Goal: Transaction & Acquisition: Purchase product/service

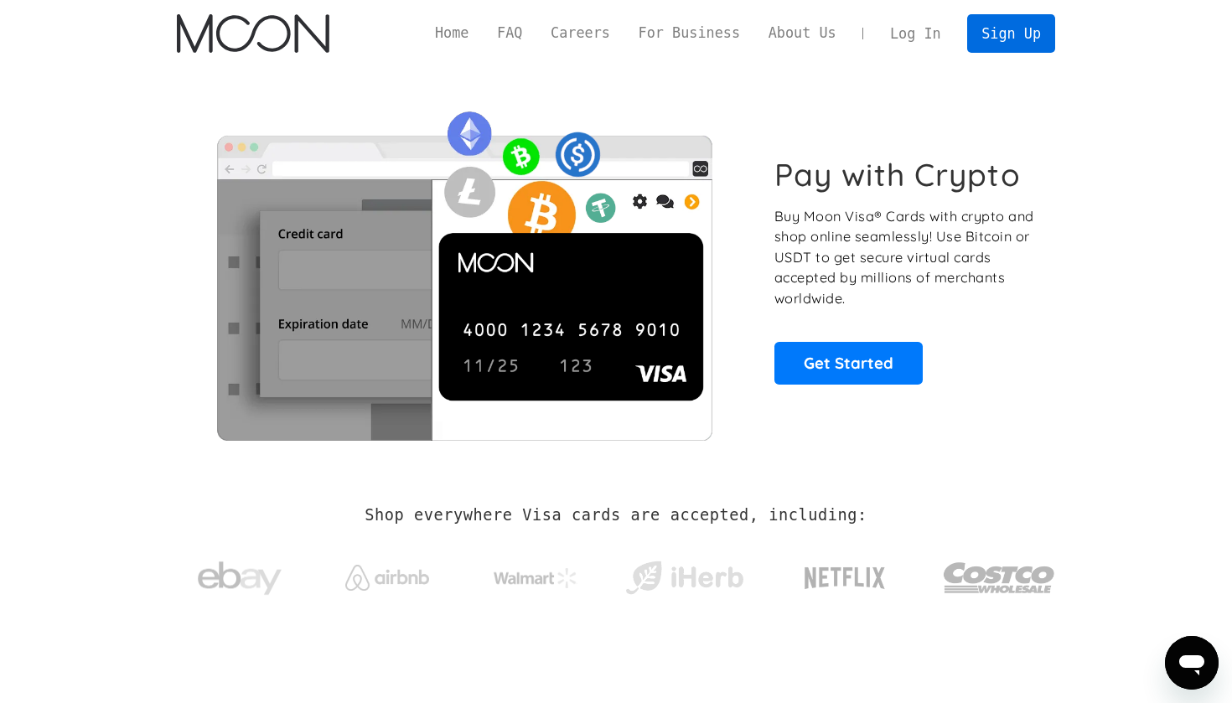
click at [1015, 34] on link "Sign Up" at bounding box center [1010, 33] width 87 height 38
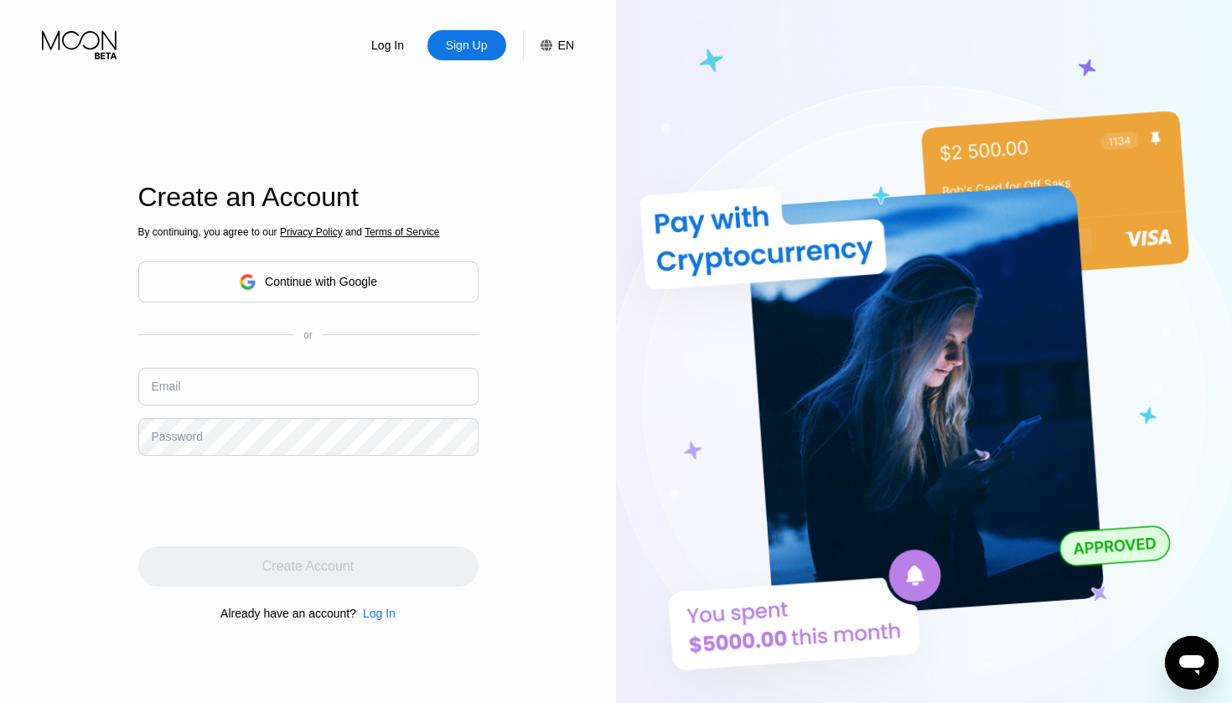
click at [387, 282] on div "Continue with Google" at bounding box center [308, 282] width 340 height 41
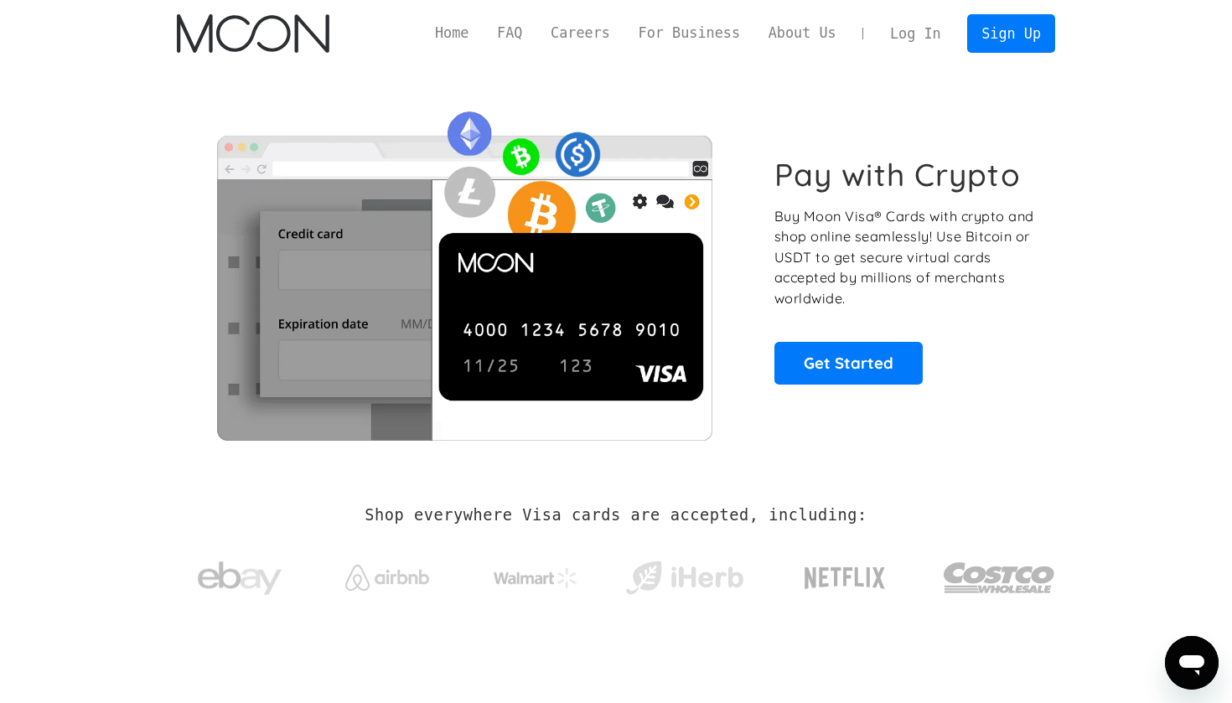
click at [929, 36] on link "Log In" at bounding box center [915, 33] width 79 height 37
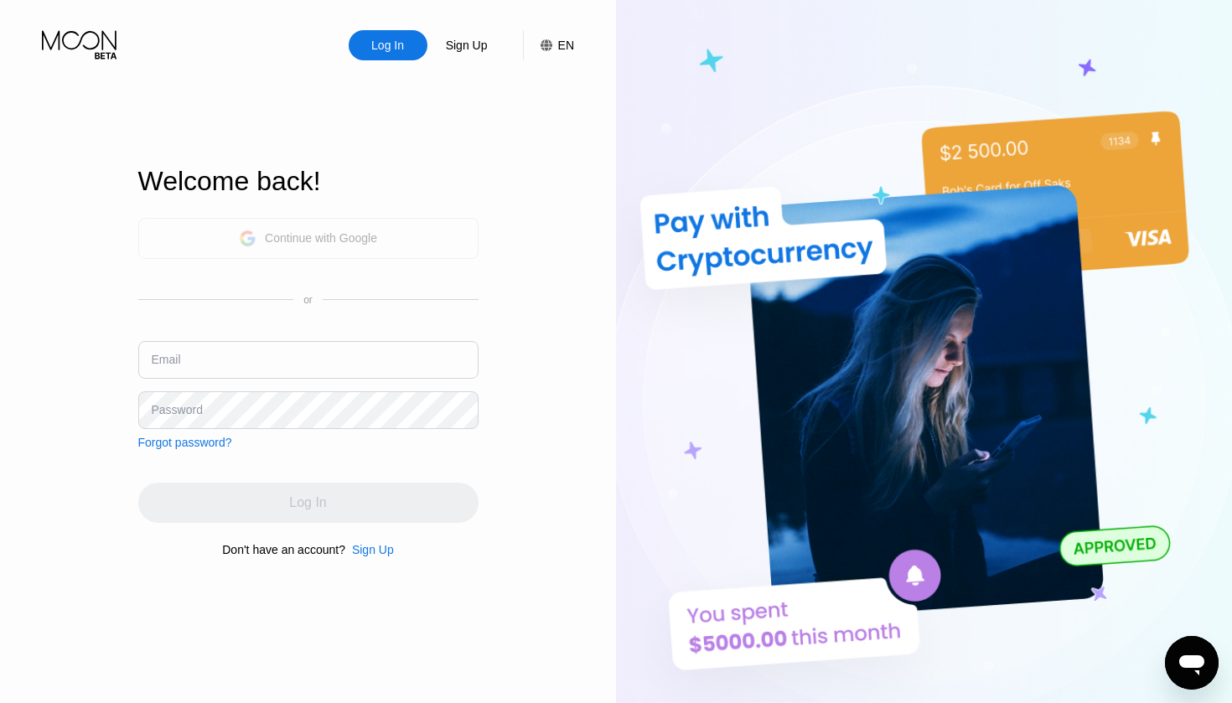
click at [377, 227] on div "Continue with Google" at bounding box center [308, 238] width 138 height 26
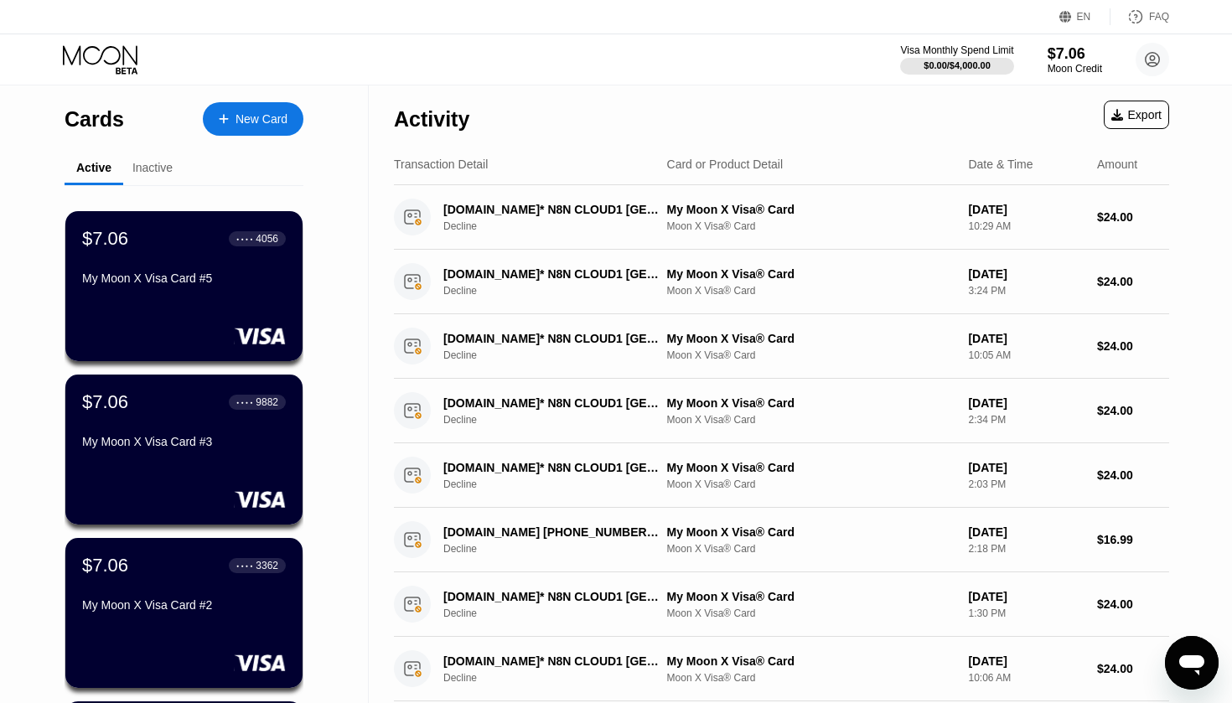
drag, startPoint x: 251, startPoint y: 127, endPoint x: 925, endPoint y: 121, distance: 674.7
click at [925, 121] on div "Cards New Card Active Inactive $7.06 ● ● ● ● 4056 My Moon X Visa Card #5 $7.06 …" at bounding box center [616, 568] width 1232 height 966
click at [1157, 54] on circle at bounding box center [1153, 60] width 34 height 34
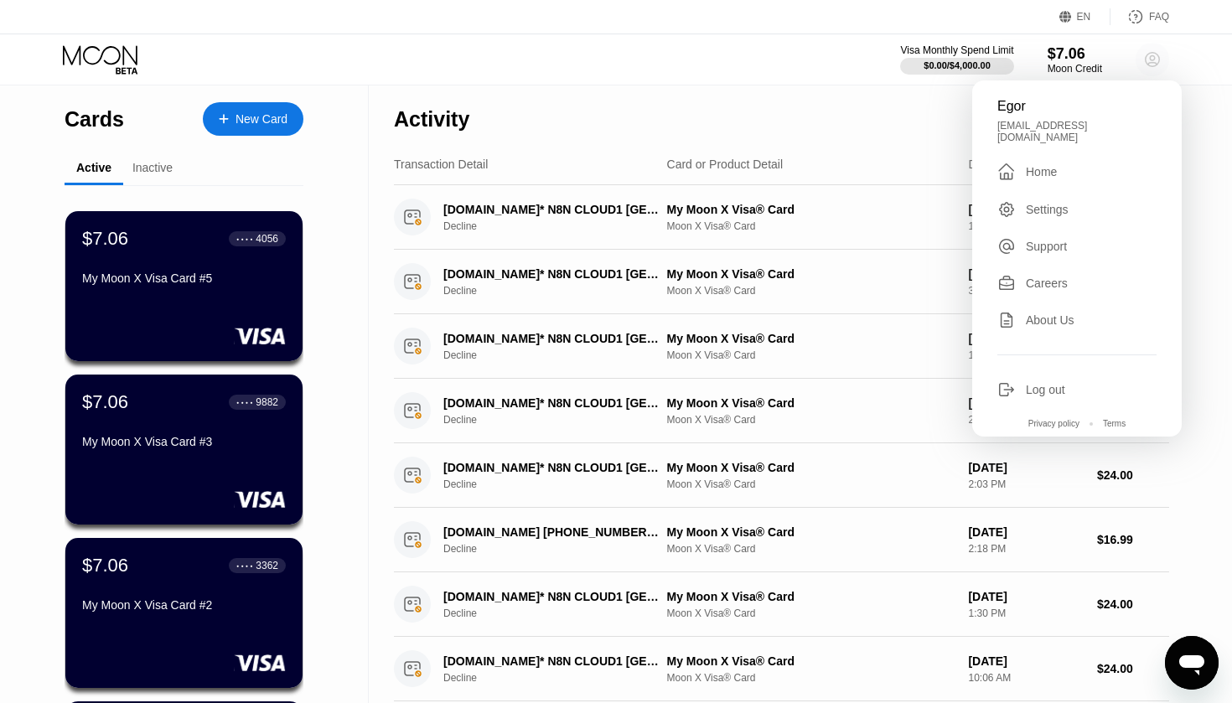
click at [1157, 54] on circle at bounding box center [1153, 60] width 34 height 34
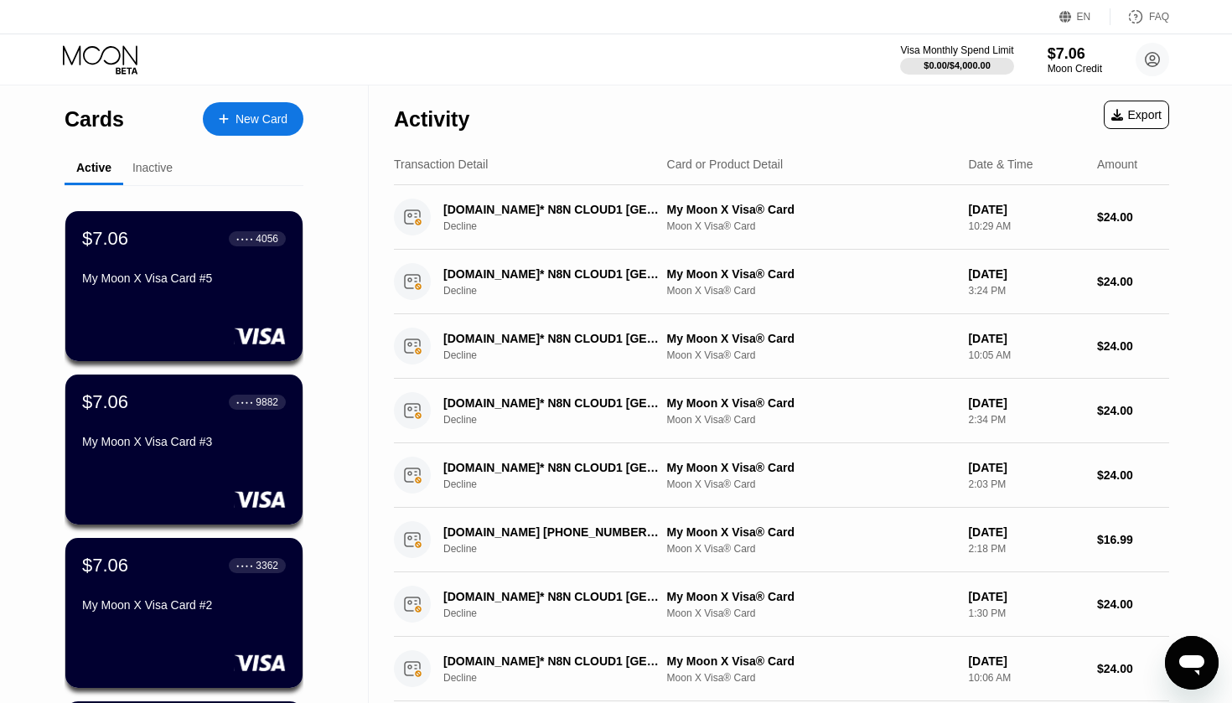
click at [255, 110] on div "New Card" at bounding box center [253, 119] width 101 height 34
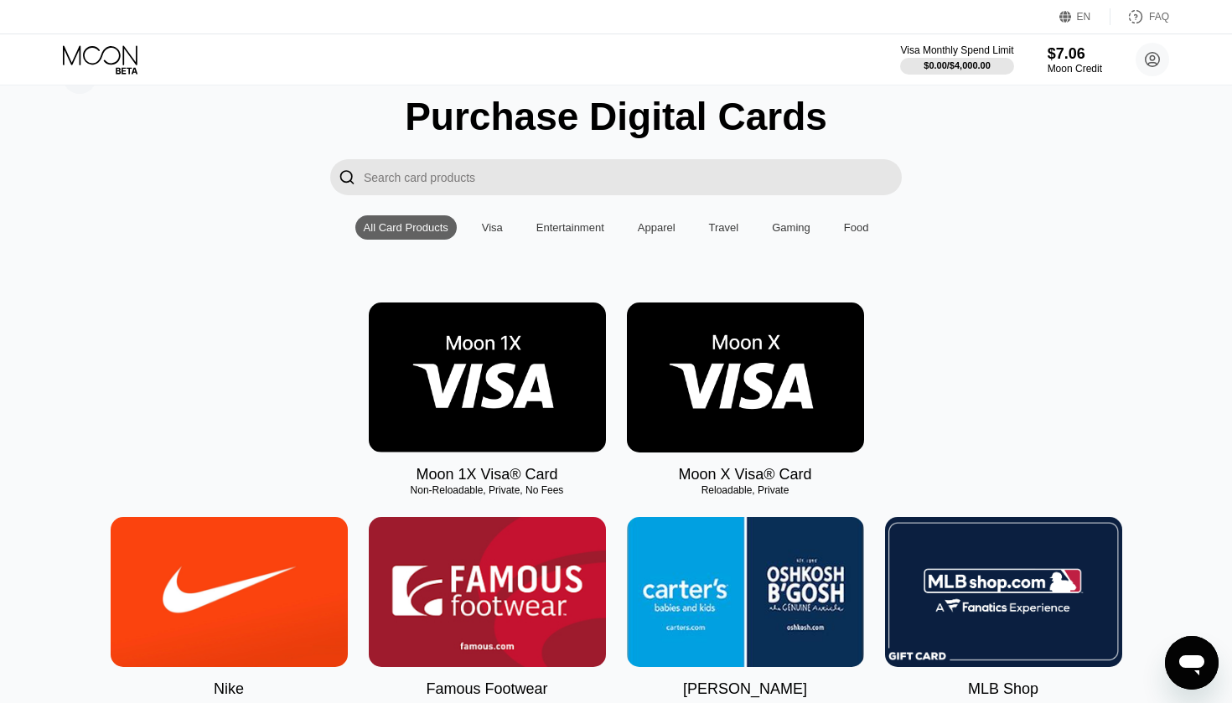
scroll to position [49, 0]
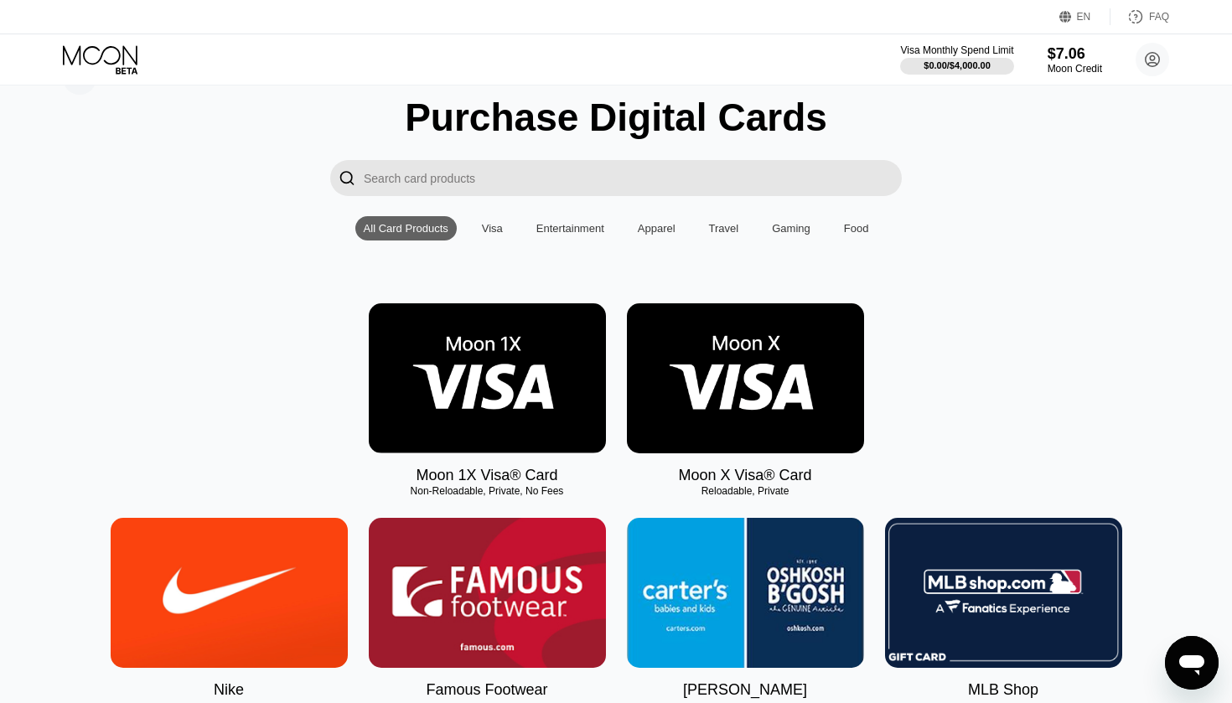
click at [738, 345] on img at bounding box center [745, 378] width 237 height 150
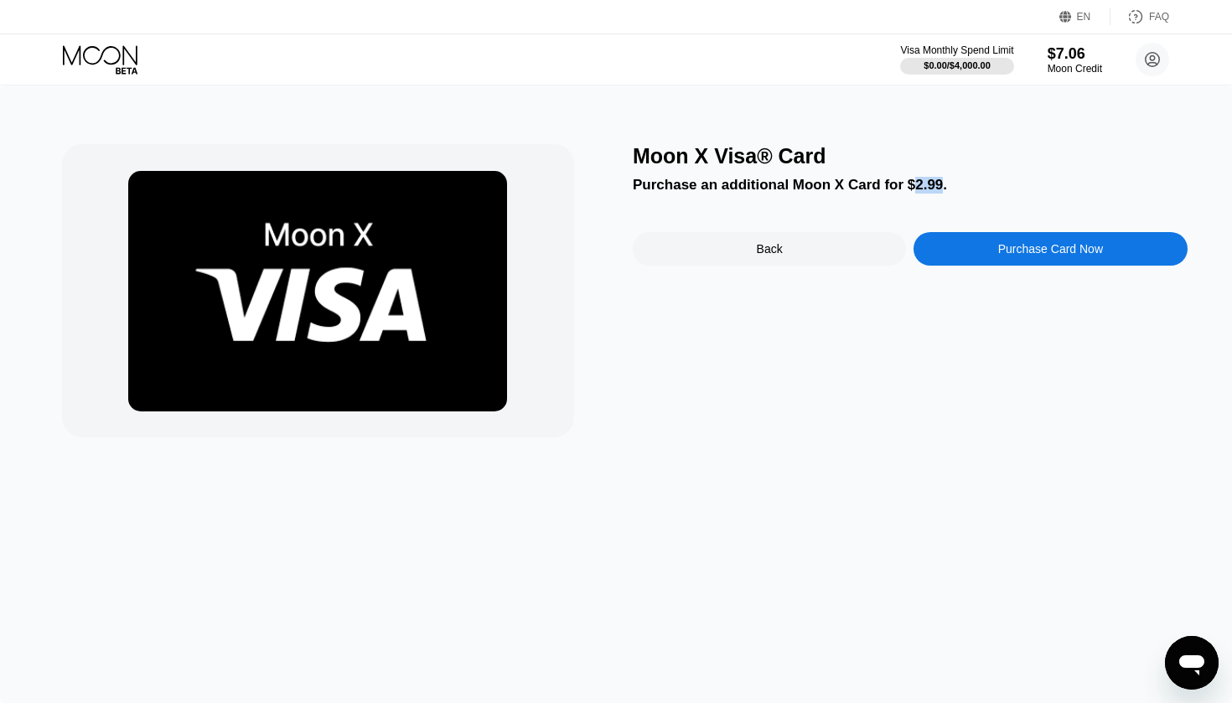
drag, startPoint x: 939, startPoint y: 182, endPoint x: 913, endPoint y: 186, distance: 26.3
click at [913, 186] on div "Purchase an additional Moon X Card for $2.99." at bounding box center [910, 185] width 555 height 17
drag, startPoint x: 1090, startPoint y: 58, endPoint x: 1122, endPoint y: 124, distance: 73.8
click at [1122, 124] on div "EN Language Select an item Save FAQ Visa Monthly Spend Limit $0.00 / $4,000.00 …" at bounding box center [616, 351] width 1232 height 703
click at [1122, 124] on div "Moon X Visa® Card Purchase an additional Moon X Card for $2.99. Back Purchase C…" at bounding box center [616, 394] width 1232 height 618
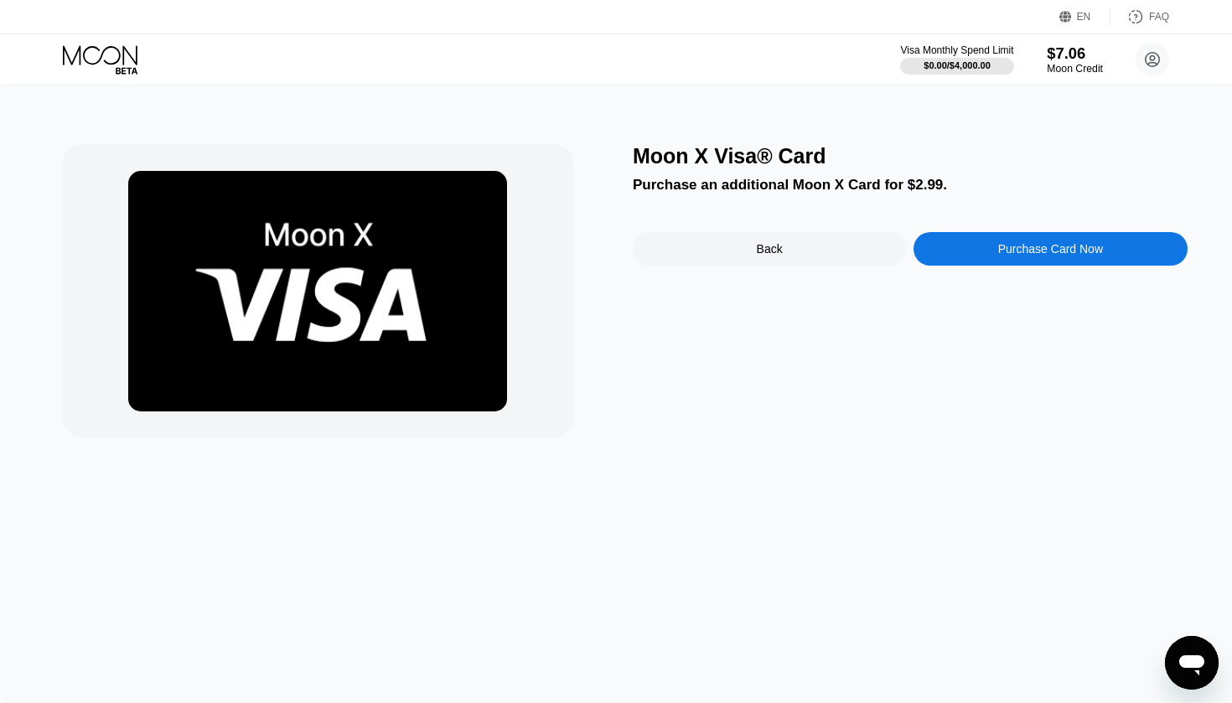
click at [1070, 66] on div "Moon Credit" at bounding box center [1075, 69] width 56 height 12
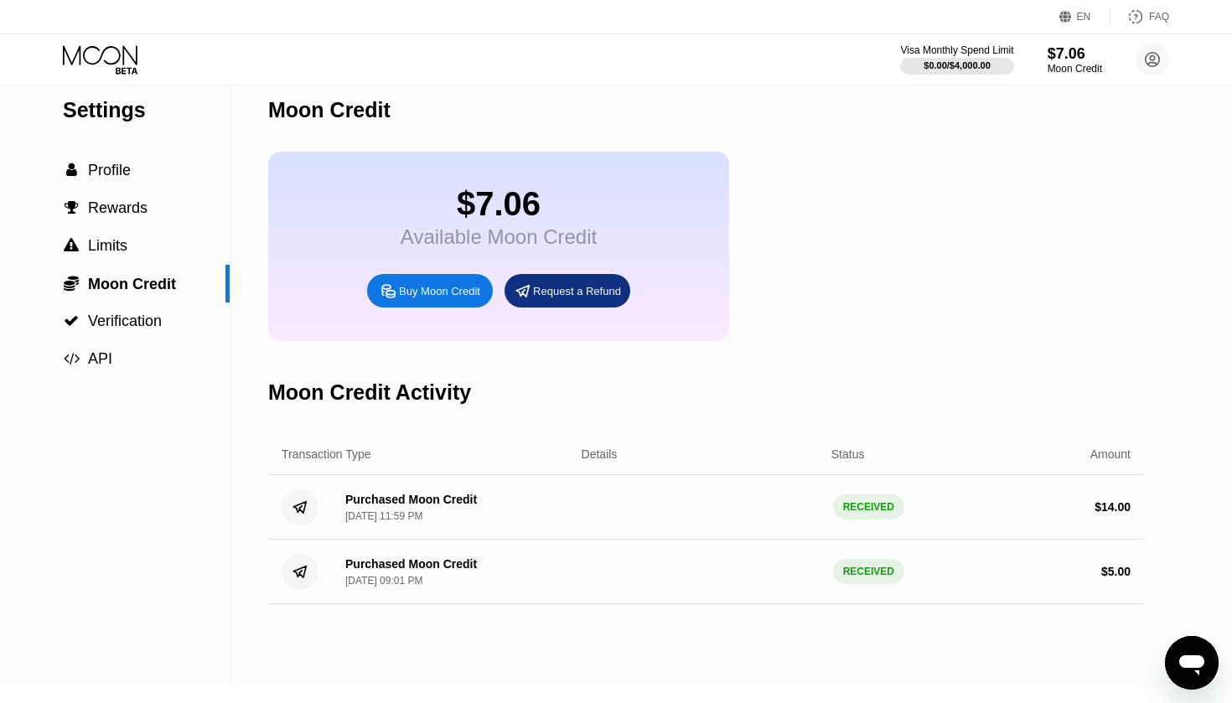
scroll to position [18, 0]
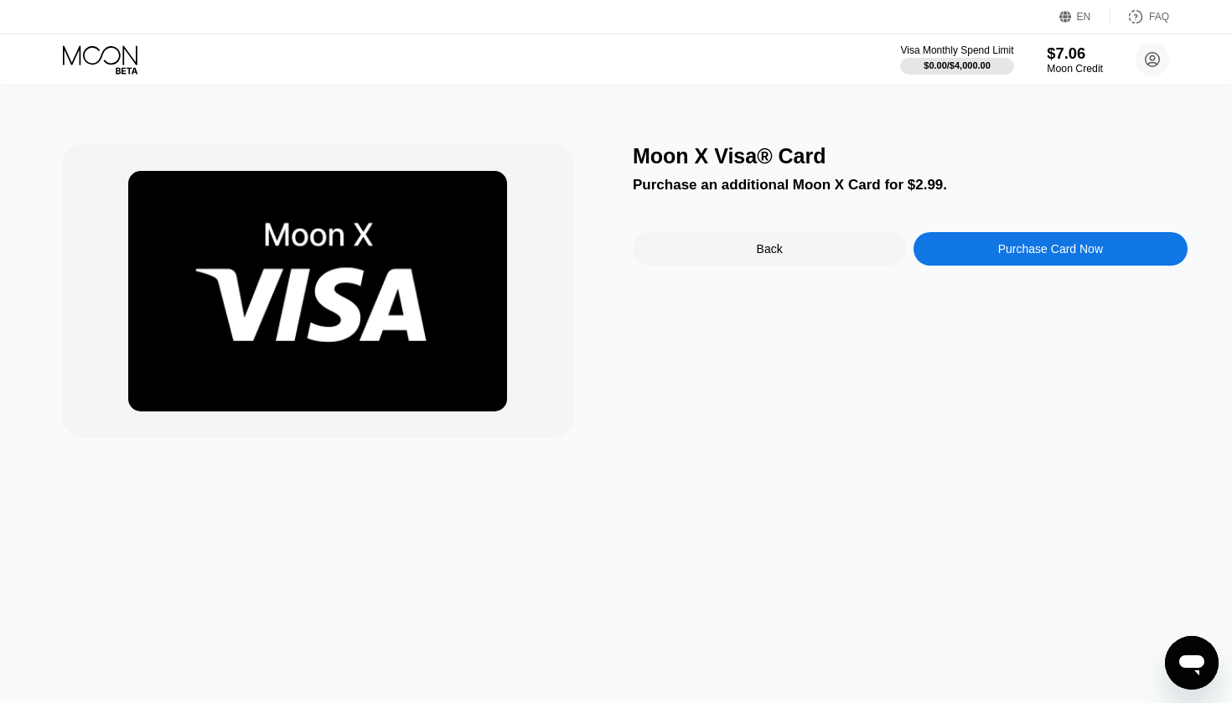
click at [1064, 62] on div "$7.06" at bounding box center [1075, 53] width 56 height 18
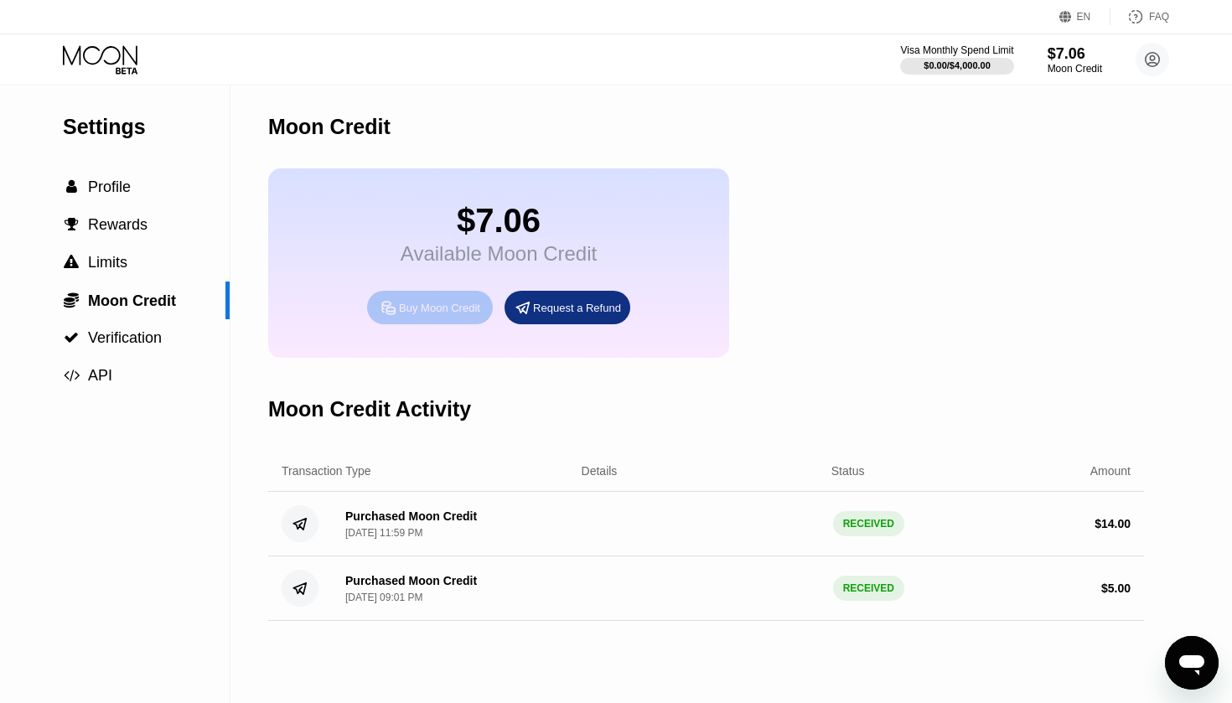
click at [429, 311] on div "Buy Moon Credit" at bounding box center [439, 308] width 81 height 14
type input "0"
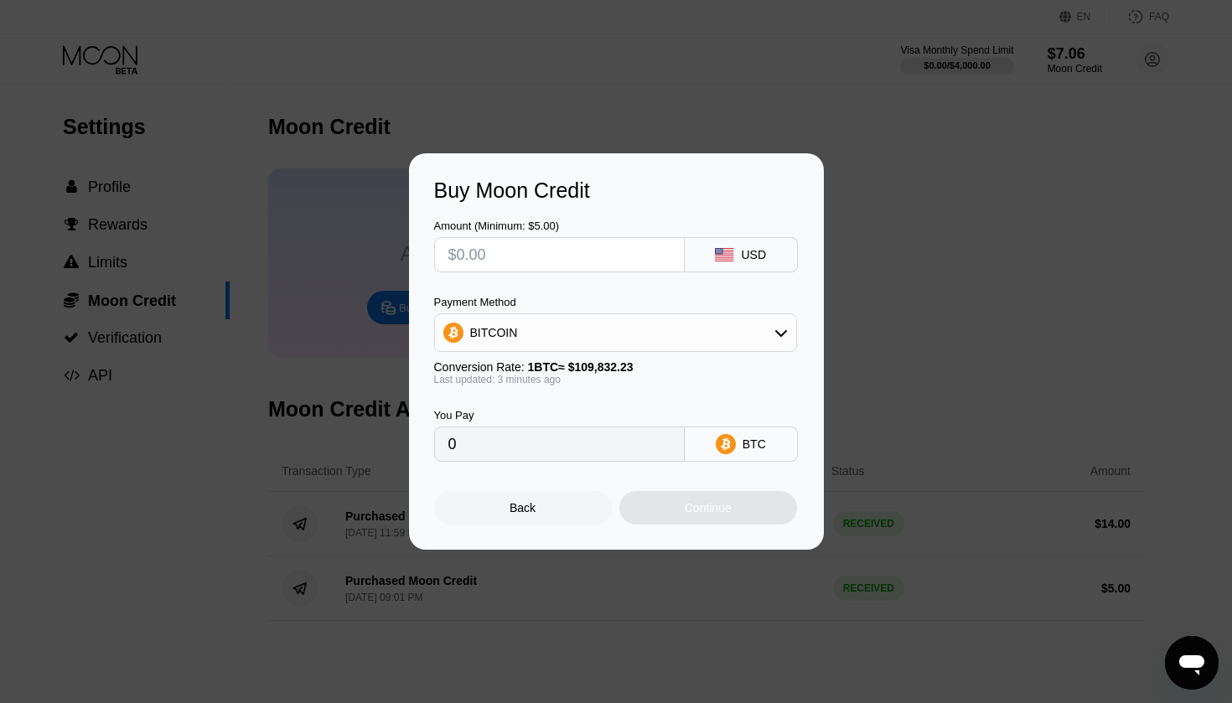
click at [531, 331] on div "BITCOIN" at bounding box center [615, 333] width 361 height 34
click at [608, 479] on div "Back Continue" at bounding box center [616, 493] width 365 height 63
click at [614, 478] on div "Back Continue" at bounding box center [616, 493] width 365 height 63
click at [805, 307] on div "Buy Moon Credit Amount (Minimum: $5.00) USD Payment Method BITCOIN BITCOIN USDT…" at bounding box center [616, 351] width 415 height 396
click at [782, 335] on icon at bounding box center [780, 332] width 13 height 13
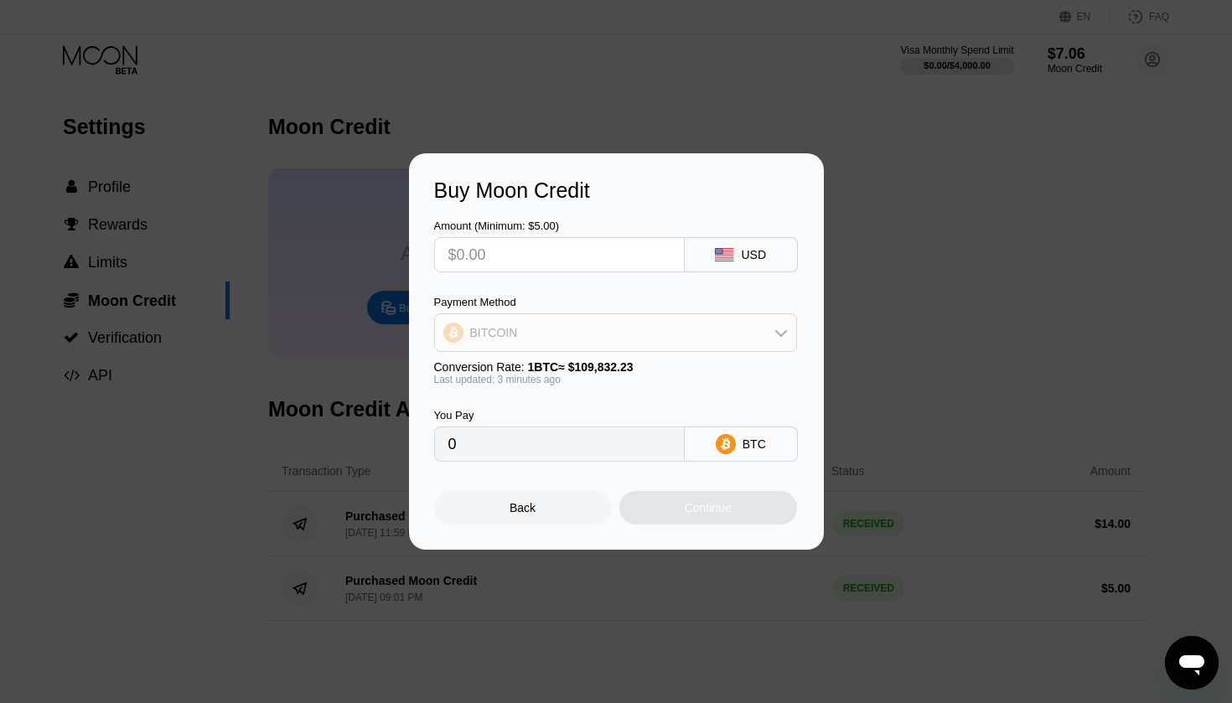
click at [782, 335] on icon at bounding box center [781, 333] width 12 height 7
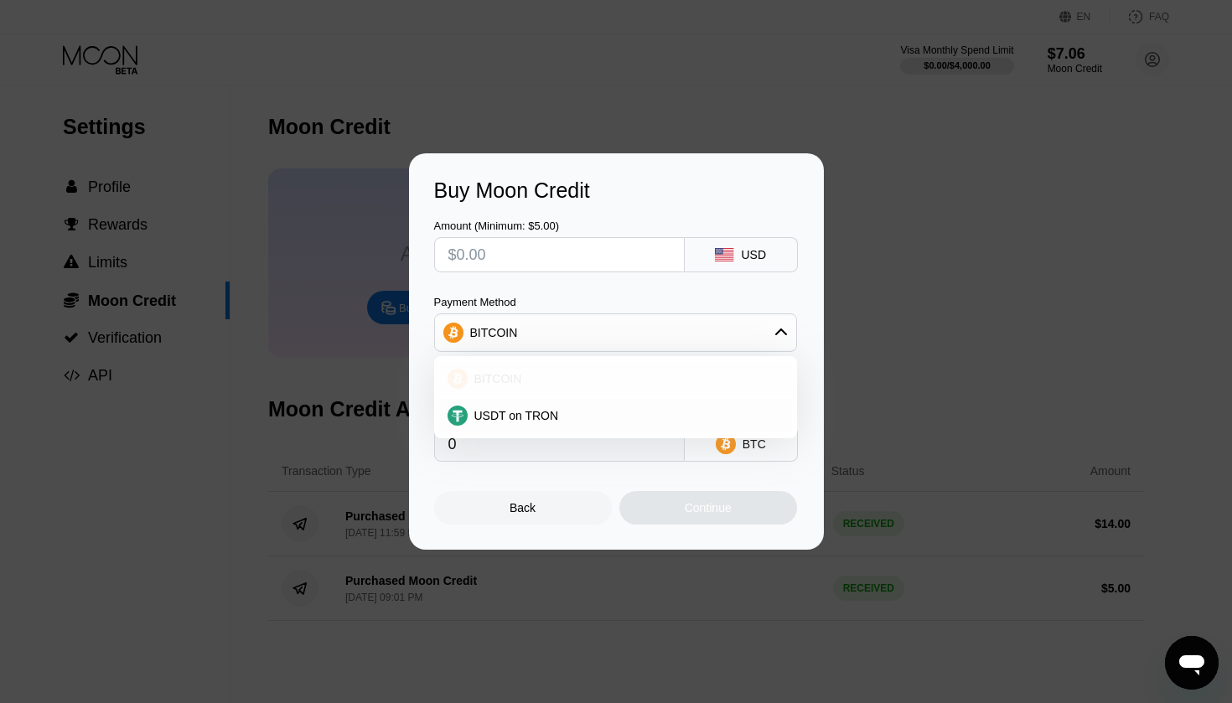
click at [511, 380] on span "BITCOIN" at bounding box center [498, 378] width 48 height 13
click at [1005, 288] on div "Buy Moon Credit Amount (Minimum: $5.00) USD Payment Method BITCOIN Conversion R…" at bounding box center [616, 351] width 1232 height 396
click at [539, 514] on div "Back" at bounding box center [523, 508] width 178 height 34
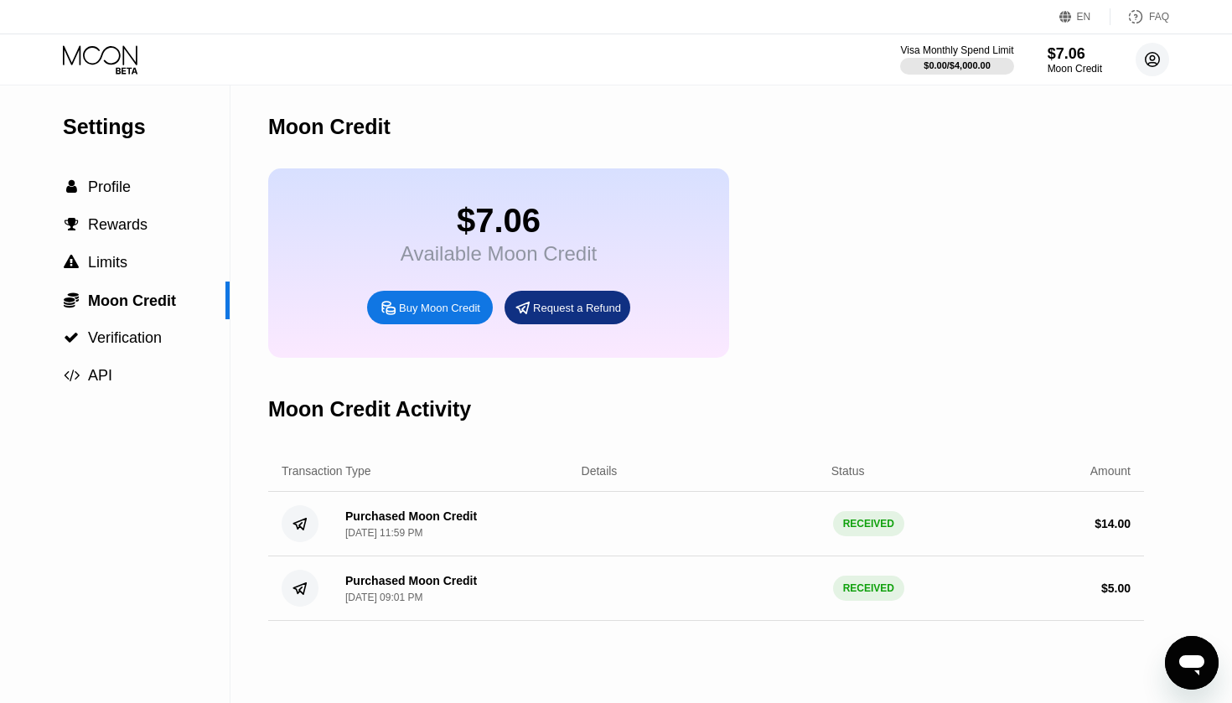
click at [1151, 60] on icon at bounding box center [1152, 59] width 9 height 9
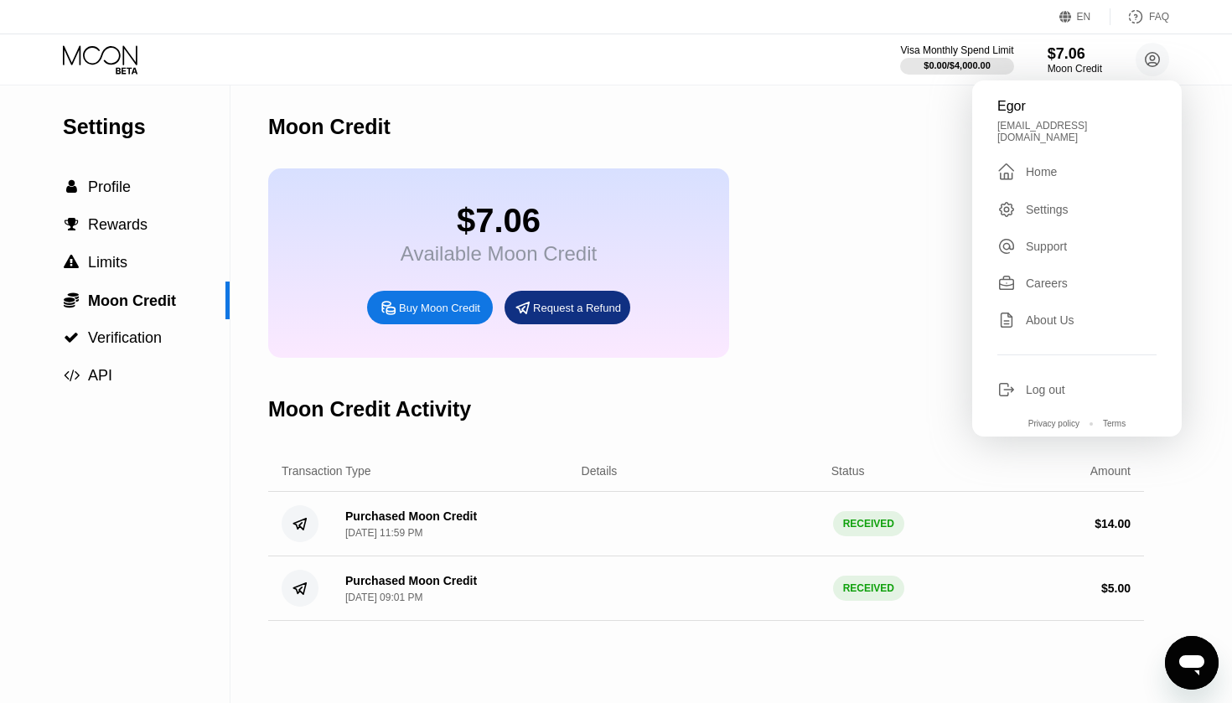
click at [617, 179] on div "$7.06 Available Moon Credit Buy Moon Credit Request a Refund" at bounding box center [498, 262] width 461 height 189
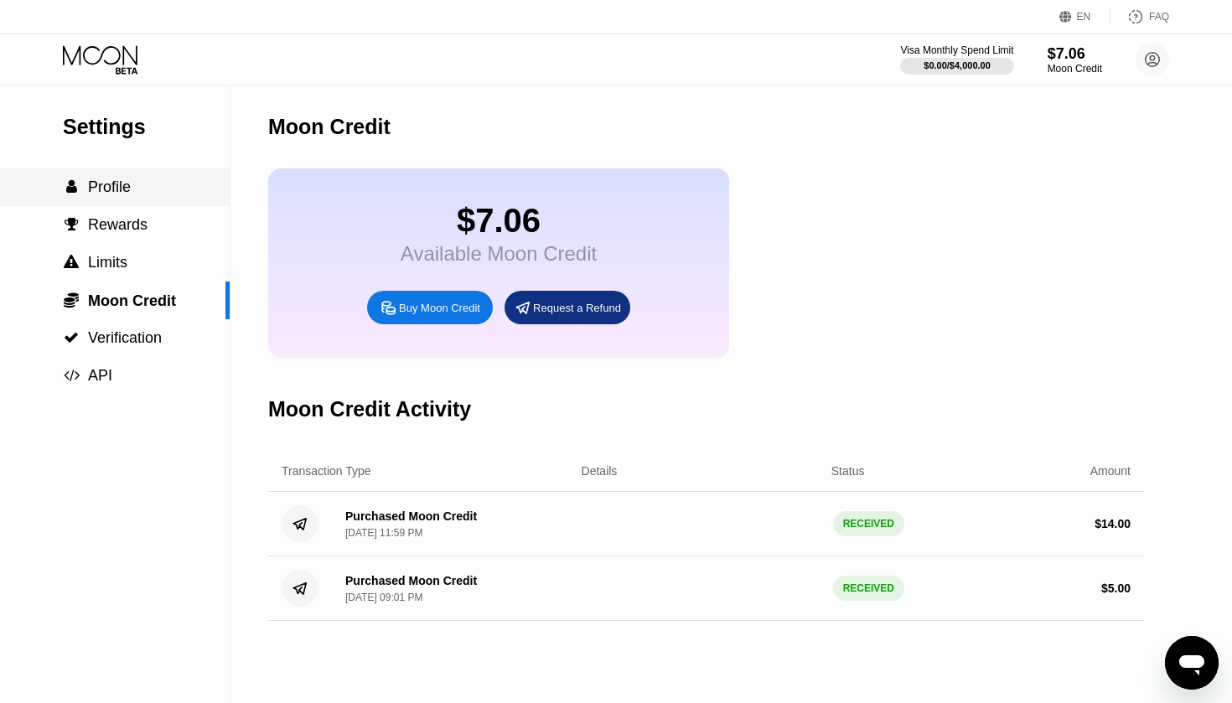
click at [108, 188] on span "Profile" at bounding box center [109, 187] width 43 height 17
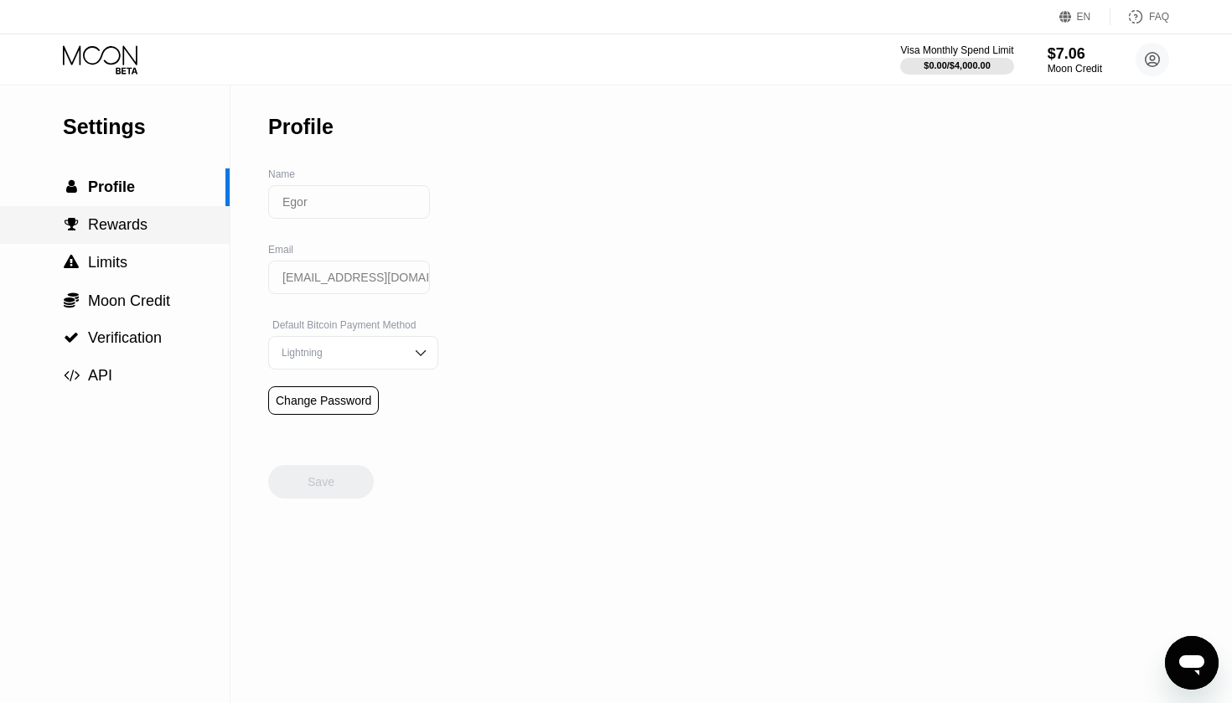
click at [111, 230] on span "Rewards" at bounding box center [118, 224] width 60 height 17
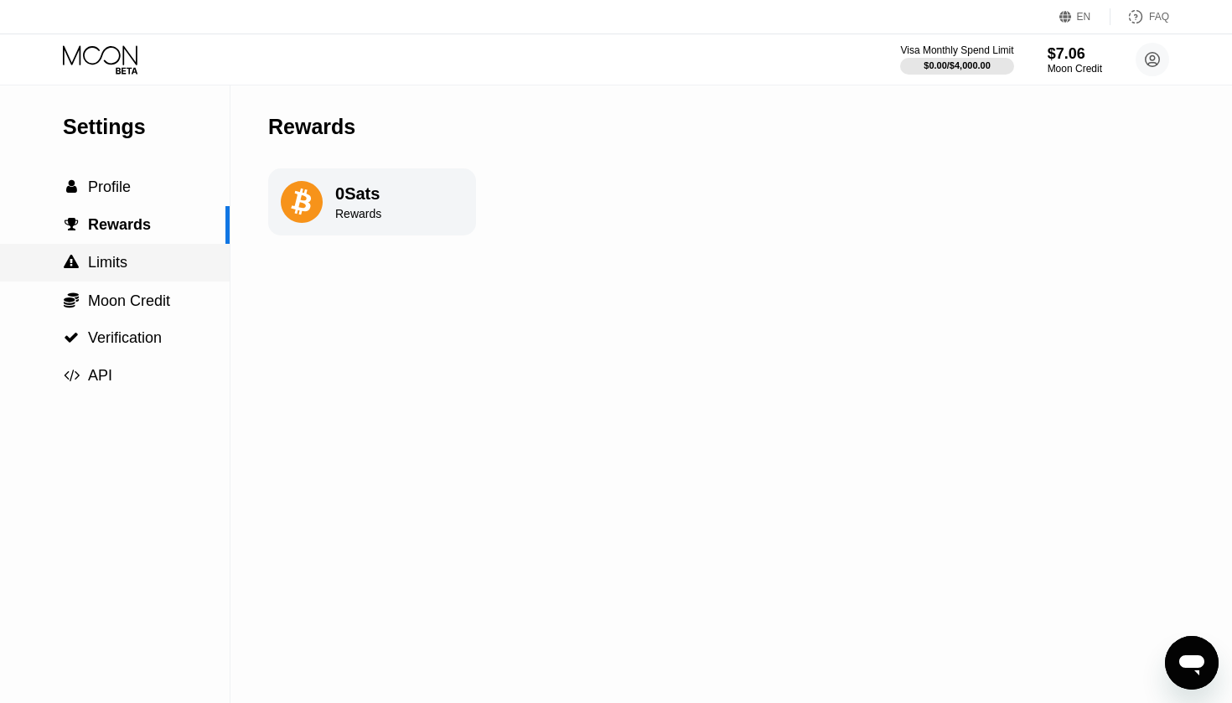
click at [115, 261] on span "Limits" at bounding box center [107, 262] width 39 height 17
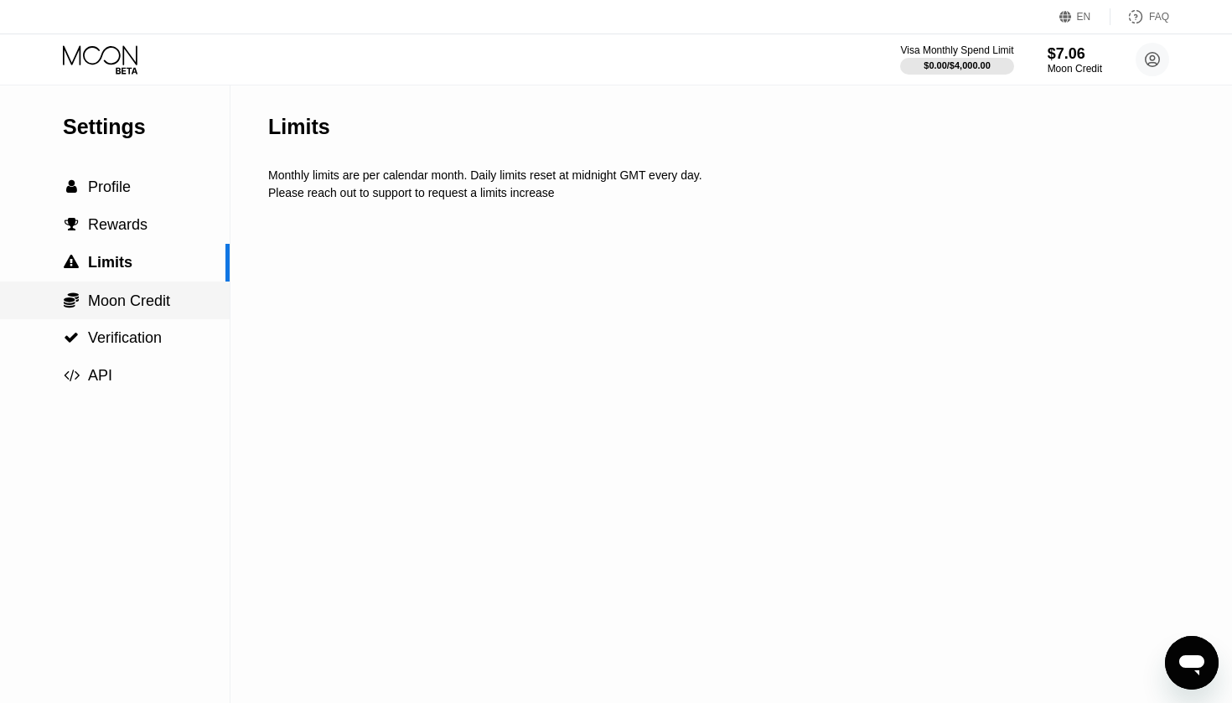
click at [125, 303] on span "Moon Credit" at bounding box center [129, 301] width 82 height 17
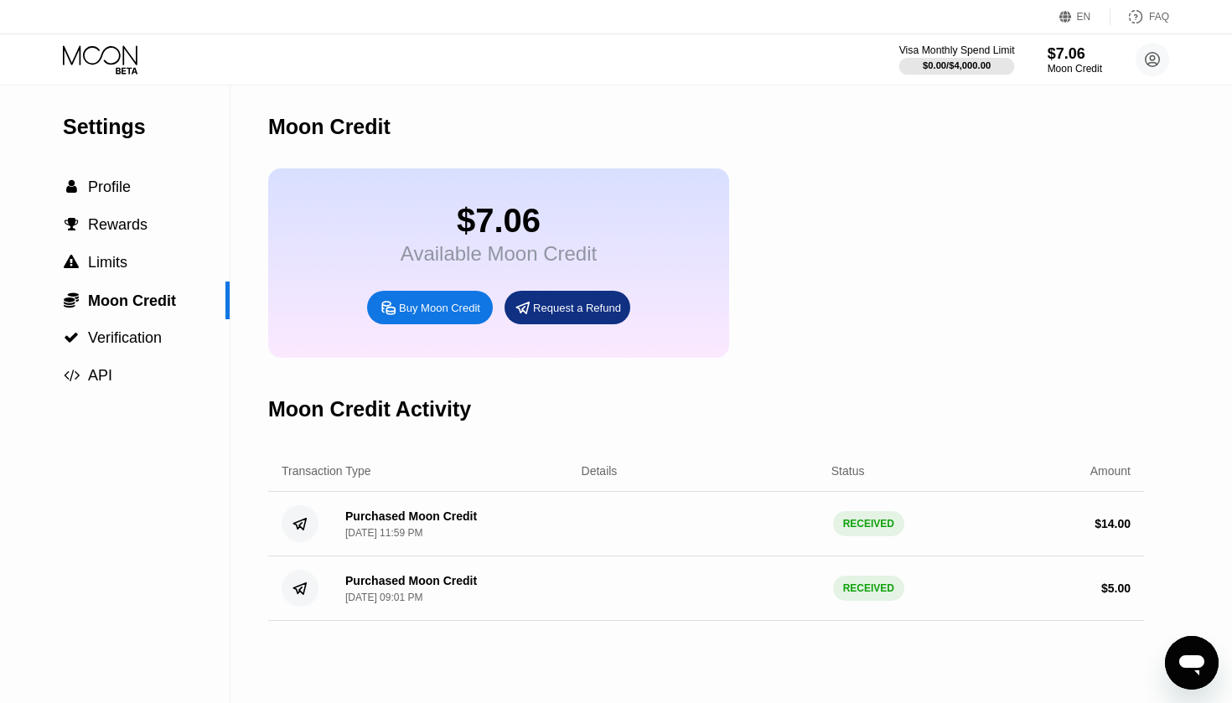
click at [945, 67] on div "$0.00 / $4,000.00" at bounding box center [957, 65] width 68 height 10
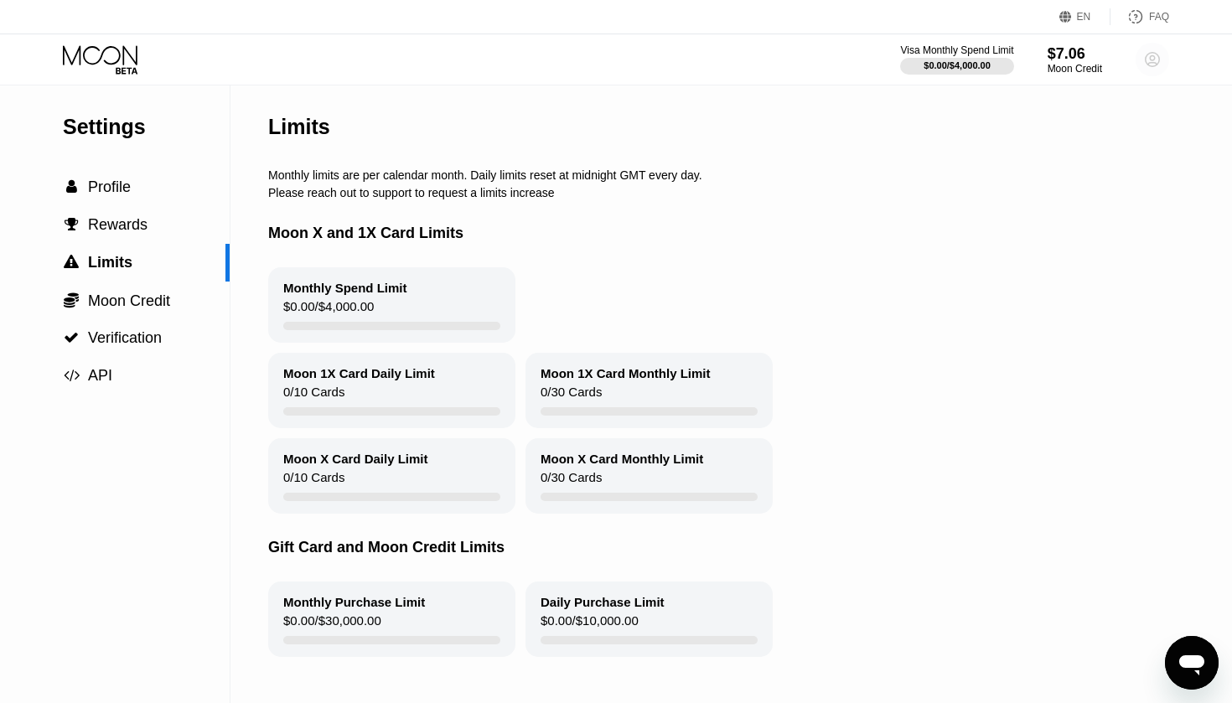
click at [1157, 60] on circle at bounding box center [1153, 60] width 34 height 34
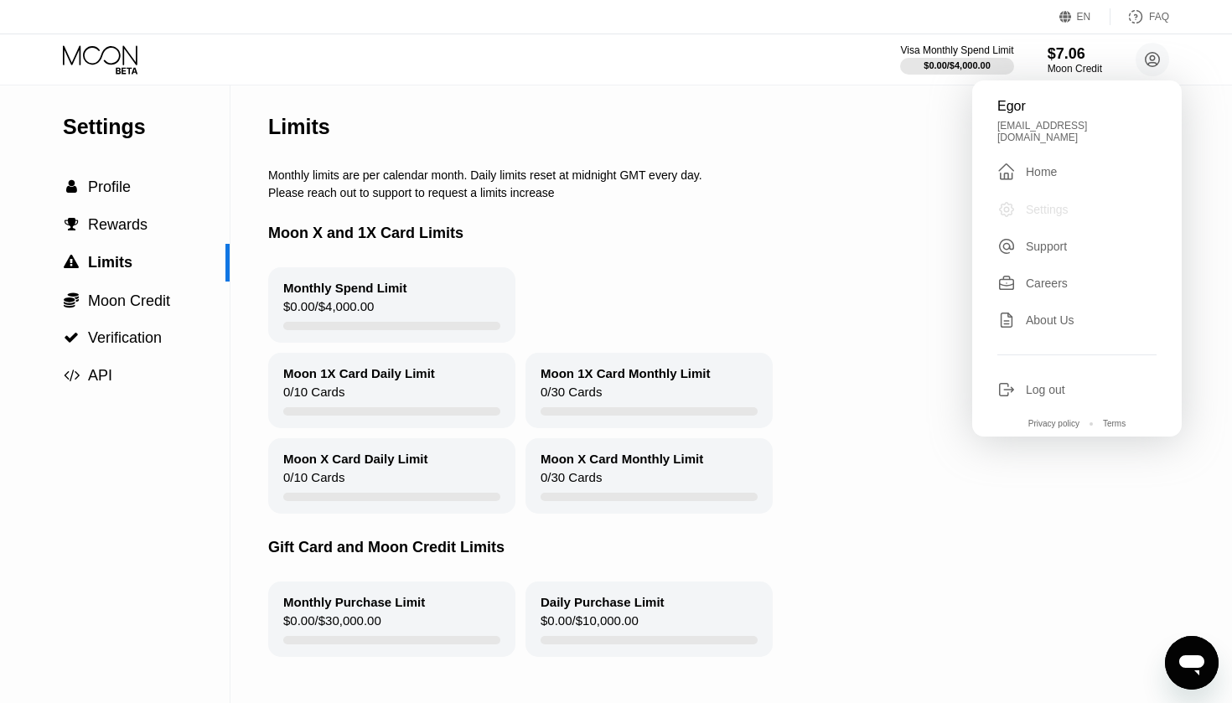
click at [1043, 203] on div "Settings" at bounding box center [1047, 209] width 43 height 13
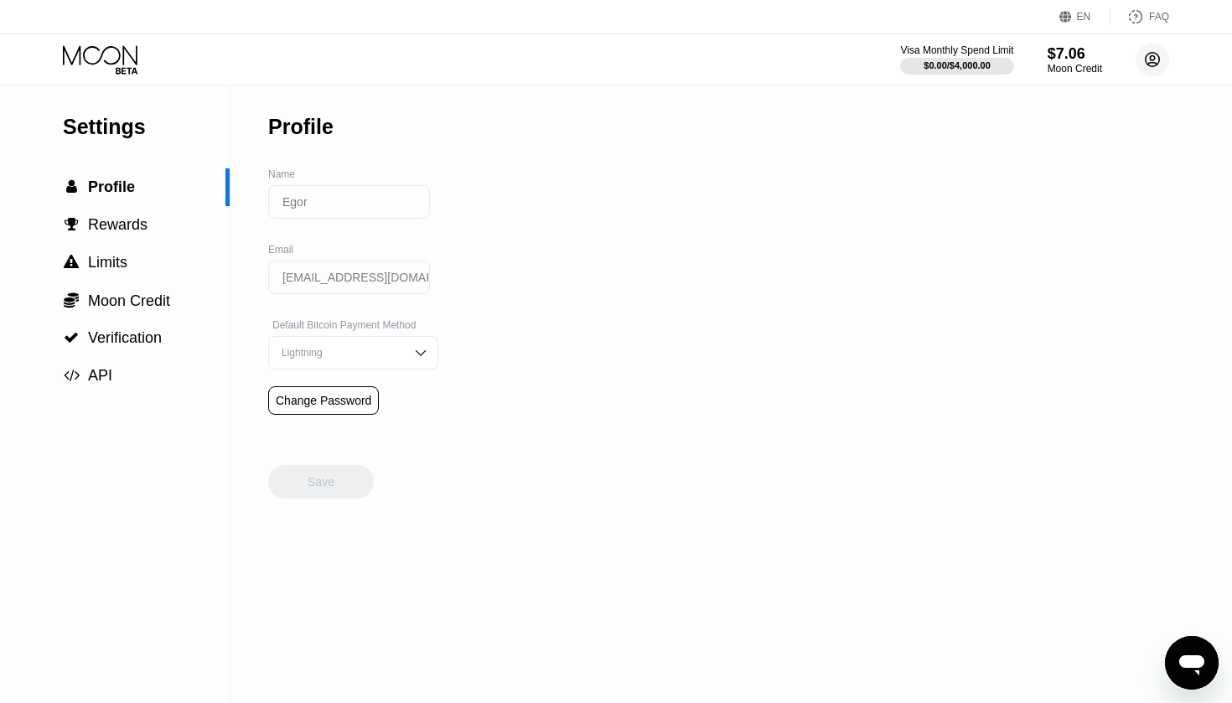
click at [1157, 55] on circle at bounding box center [1153, 60] width 34 height 34
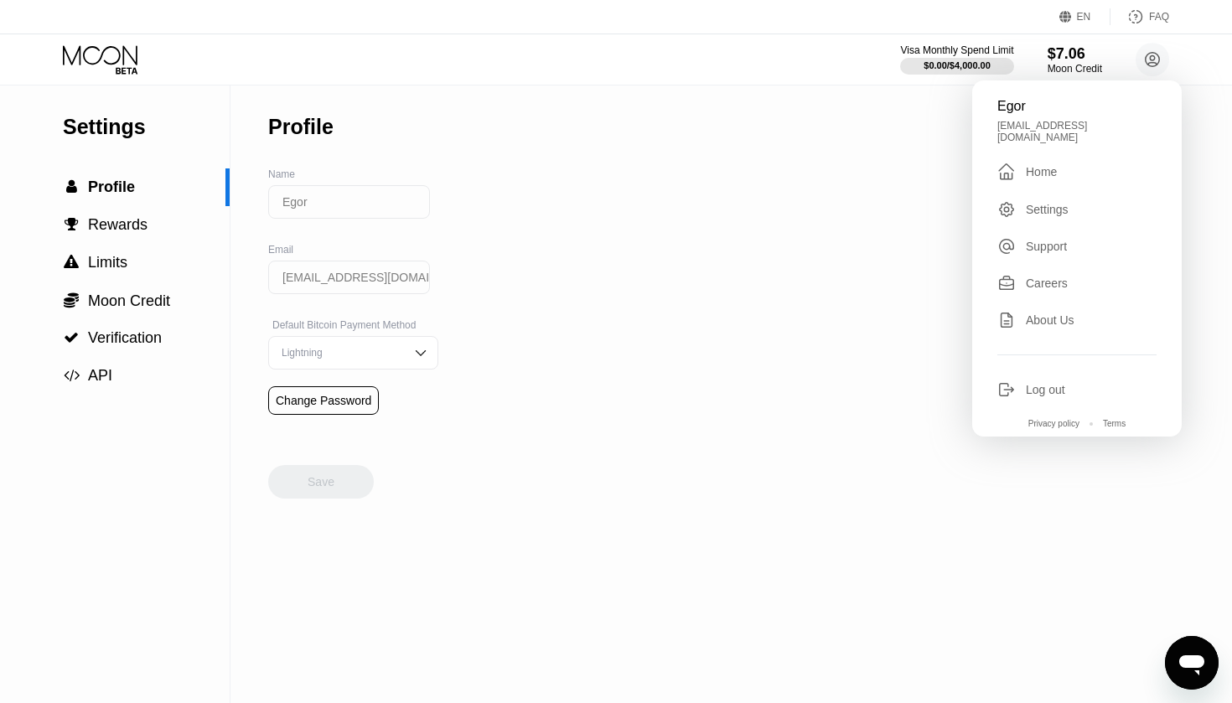
click at [1031, 165] on div "Home" at bounding box center [1041, 171] width 31 height 13
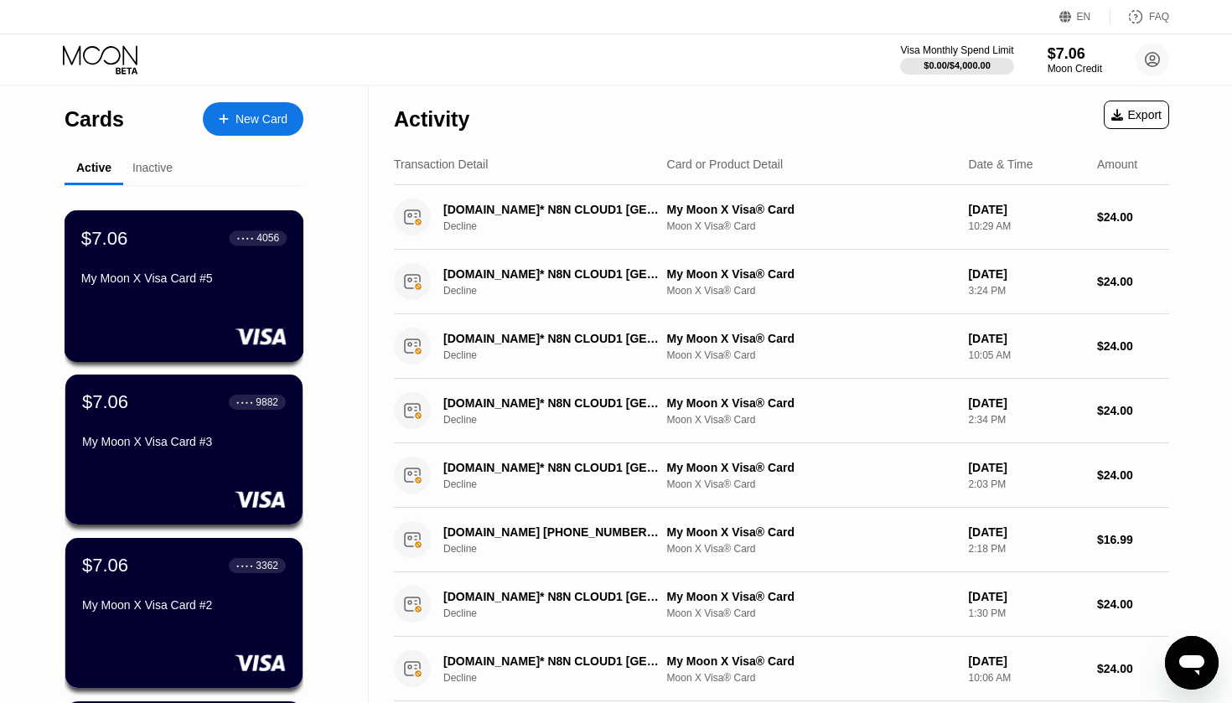
click at [150, 299] on div "$7.06 ● ● ● ● 4056 My Moon X Visa Card #5" at bounding box center [185, 286] width 240 height 152
click at [1064, 63] on div "Moon Credit" at bounding box center [1075, 69] width 56 height 12
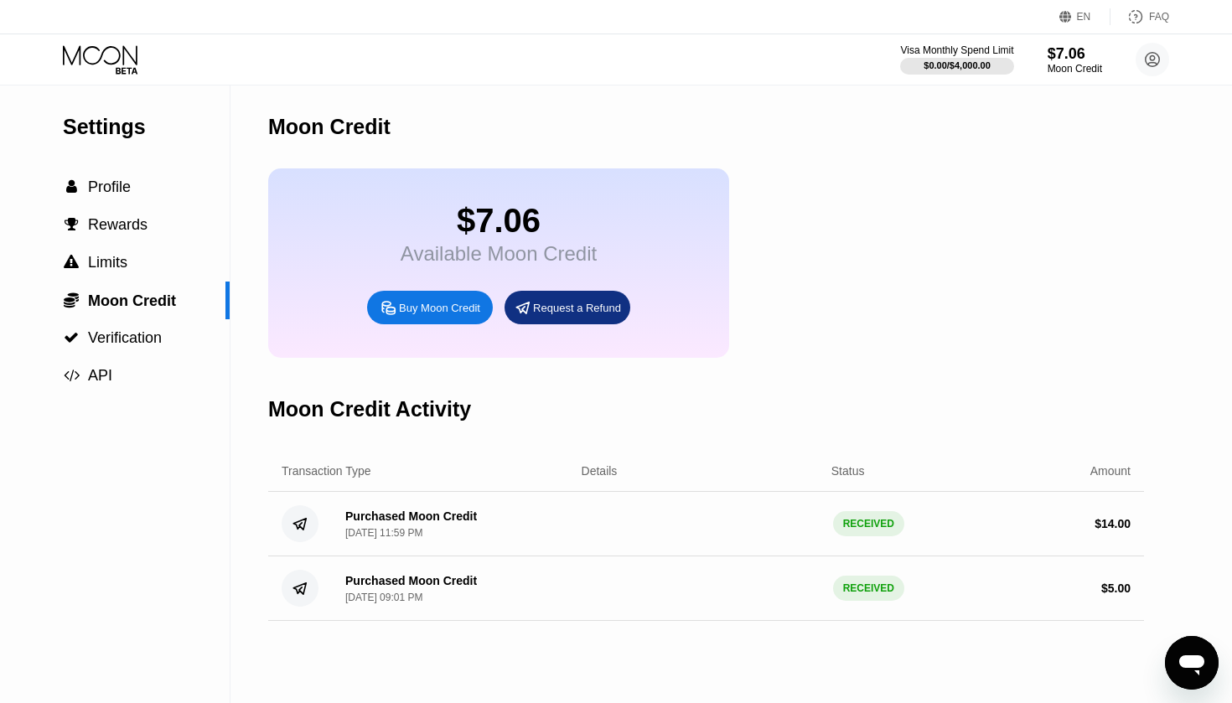
scroll to position [11, 0]
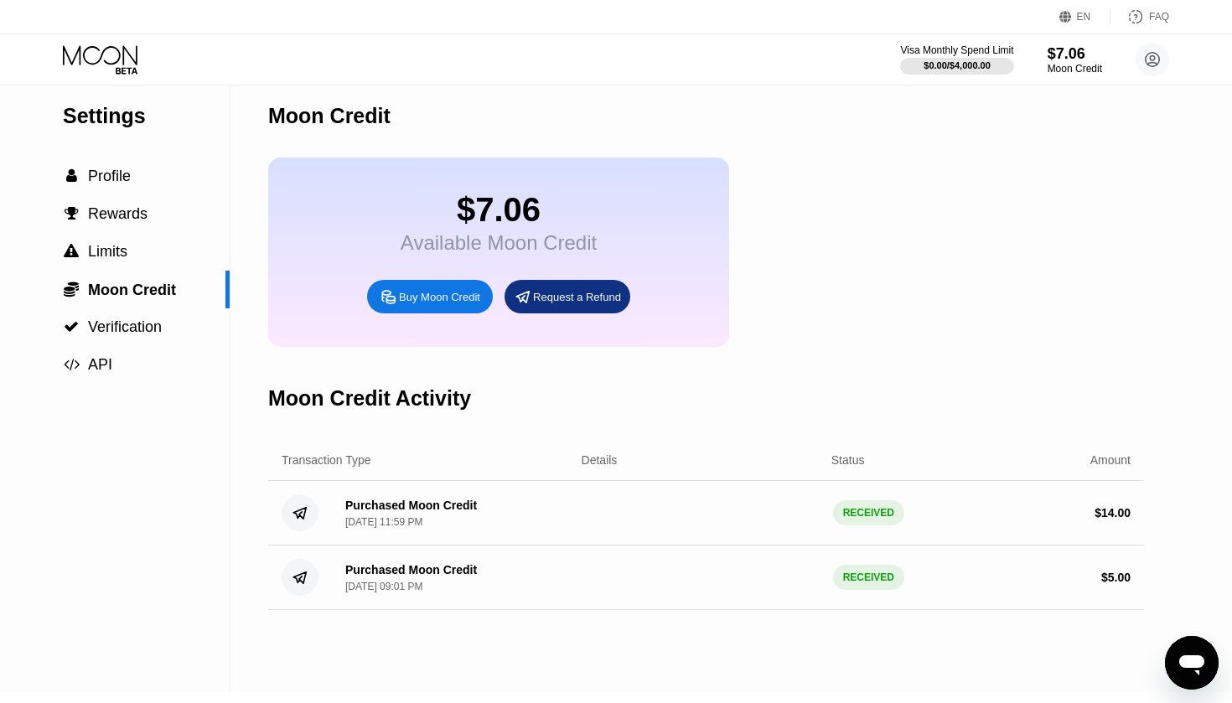
click at [449, 298] on div "Buy Moon Credit" at bounding box center [439, 297] width 81 height 14
type input "0"
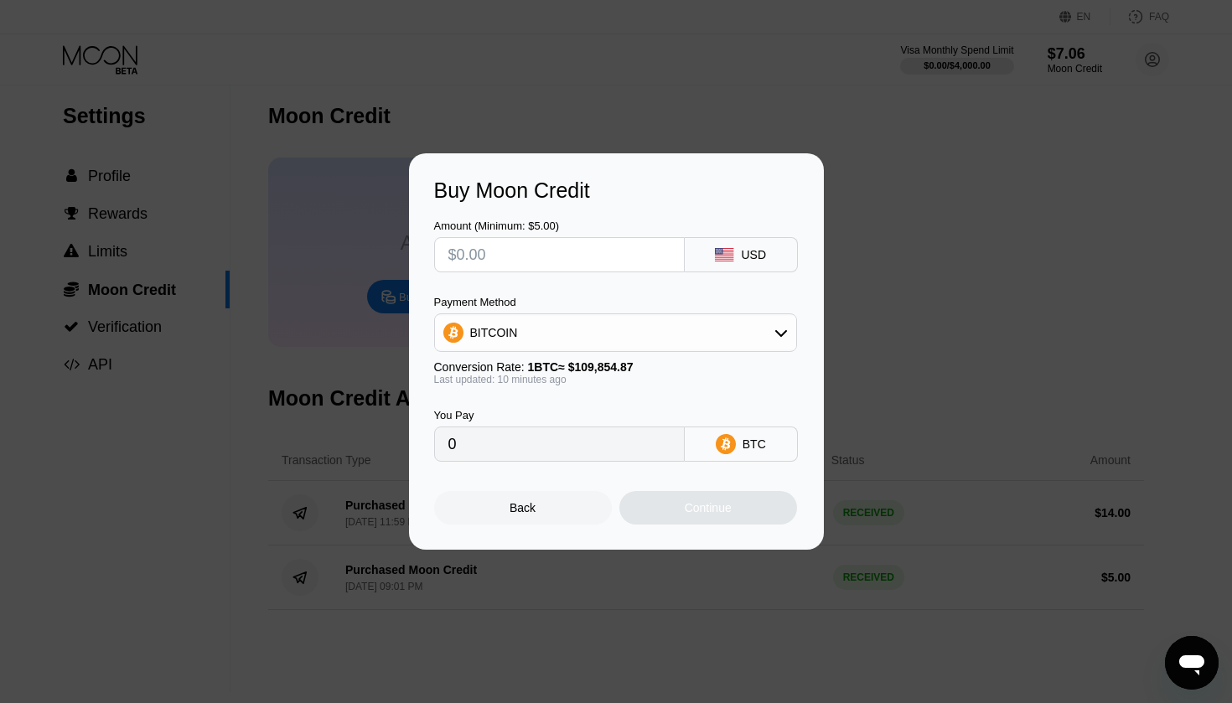
click at [618, 331] on div "BITCOIN" at bounding box center [615, 333] width 361 height 34
click at [812, 245] on div "Buy Moon Credit Amount (Minimum: $5.00) USD Payment Method BITCOIN BITCOIN USDT…" at bounding box center [616, 351] width 415 height 396
click at [728, 182] on div "Buy Moon Credit" at bounding box center [616, 191] width 365 height 24
click at [421, 477] on div "Buy Moon Credit Amount (Minimum: $5.00) USD Payment Method BITCOIN BITCOIN USDT…" at bounding box center [616, 351] width 415 height 396
click at [706, 179] on div "Buy Moon Credit" at bounding box center [616, 191] width 365 height 24
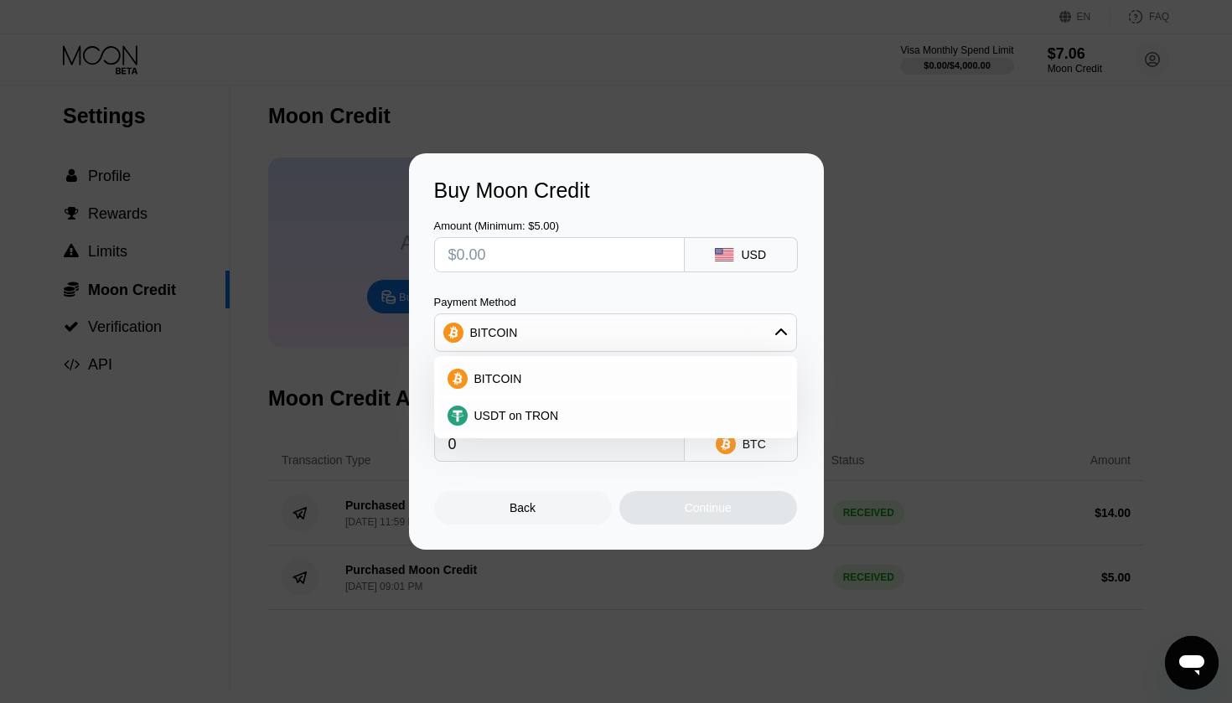
click at [651, 278] on div "Amount (Minimum: $5.00) USD Payment Method BITCOIN BITCOIN USDT on TRON Convers…" at bounding box center [616, 332] width 365 height 259
click at [519, 381] on span "BITCOIN" at bounding box center [498, 378] width 48 height 13
click at [505, 261] on input "text" at bounding box center [559, 255] width 222 height 34
type input "$1"
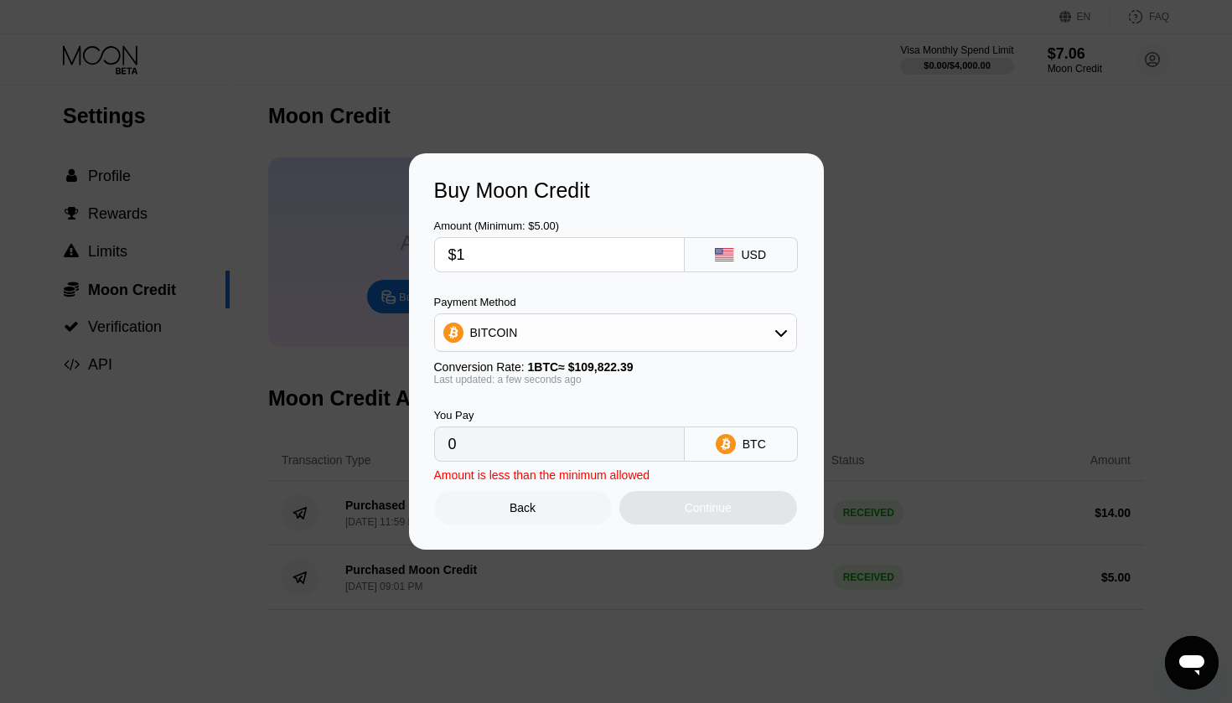
type input "0.00000911"
type input "$10"
type input "0.00009106"
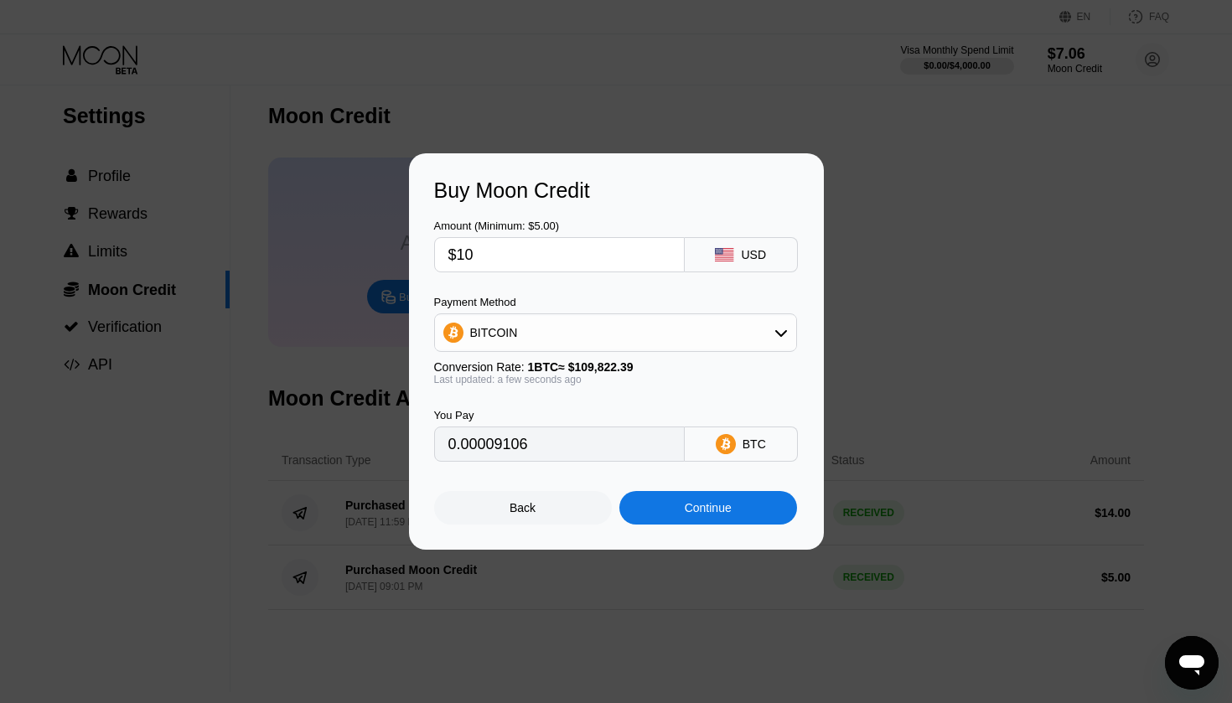
type input "$100"
type input "0.00091057"
type input "$100"
click at [540, 449] on input "0.00091057" at bounding box center [559, 444] width 222 height 34
drag, startPoint x: 518, startPoint y: 253, endPoint x: 458, endPoint y: 241, distance: 61.6
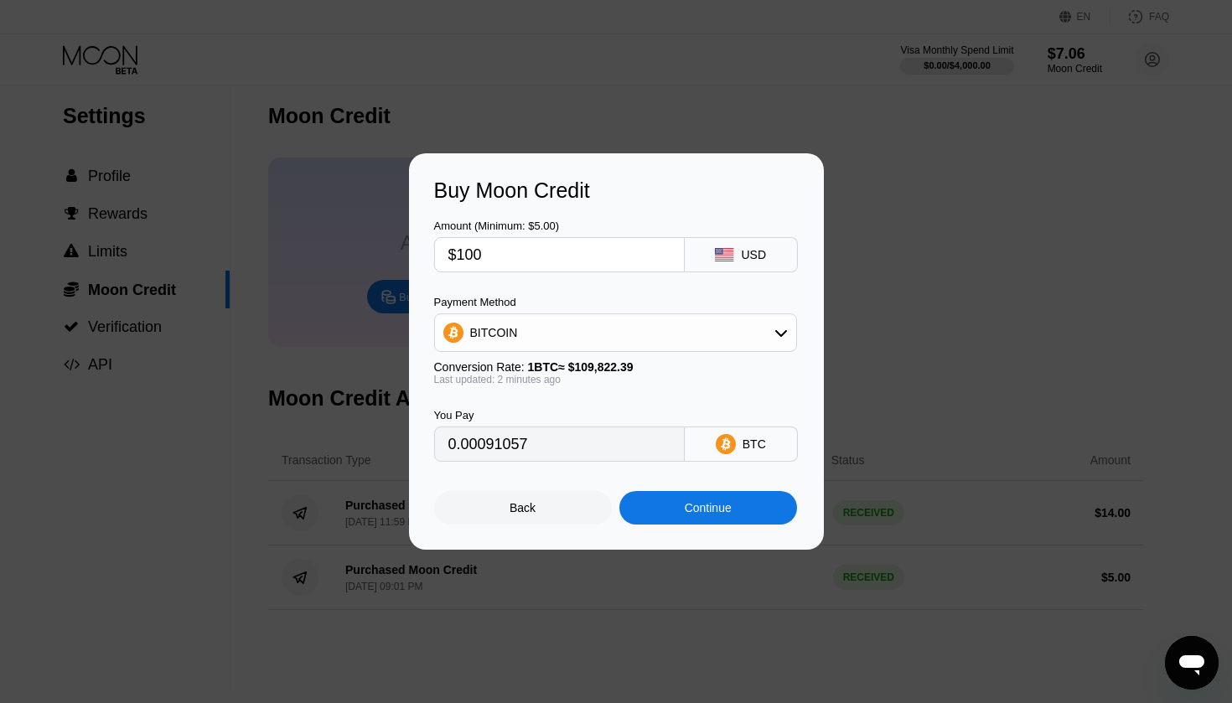
click at [458, 241] on input "$100" at bounding box center [559, 255] width 222 height 34
click at [558, 249] on input "$100" at bounding box center [559, 255] width 222 height 34
click at [722, 510] on div "Continue" at bounding box center [708, 507] width 47 height 13
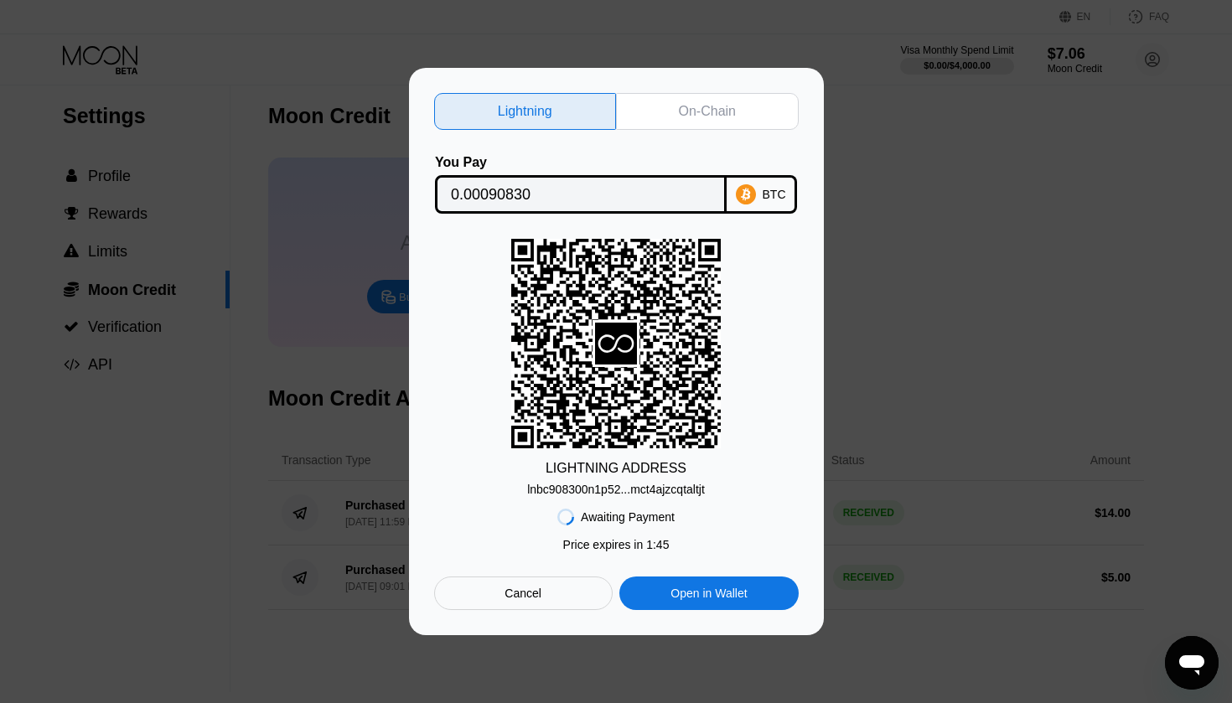
click at [649, 491] on div "lnbc908300n1p52...mct4ajzcqtaltjt" at bounding box center [616, 489] width 178 height 13
click at [631, 484] on div "lnbc908300n1p52...mct4ajzcqtaltjt" at bounding box center [616, 489] width 178 height 13
click at [559, 596] on div "Cancel" at bounding box center [523, 594] width 179 height 34
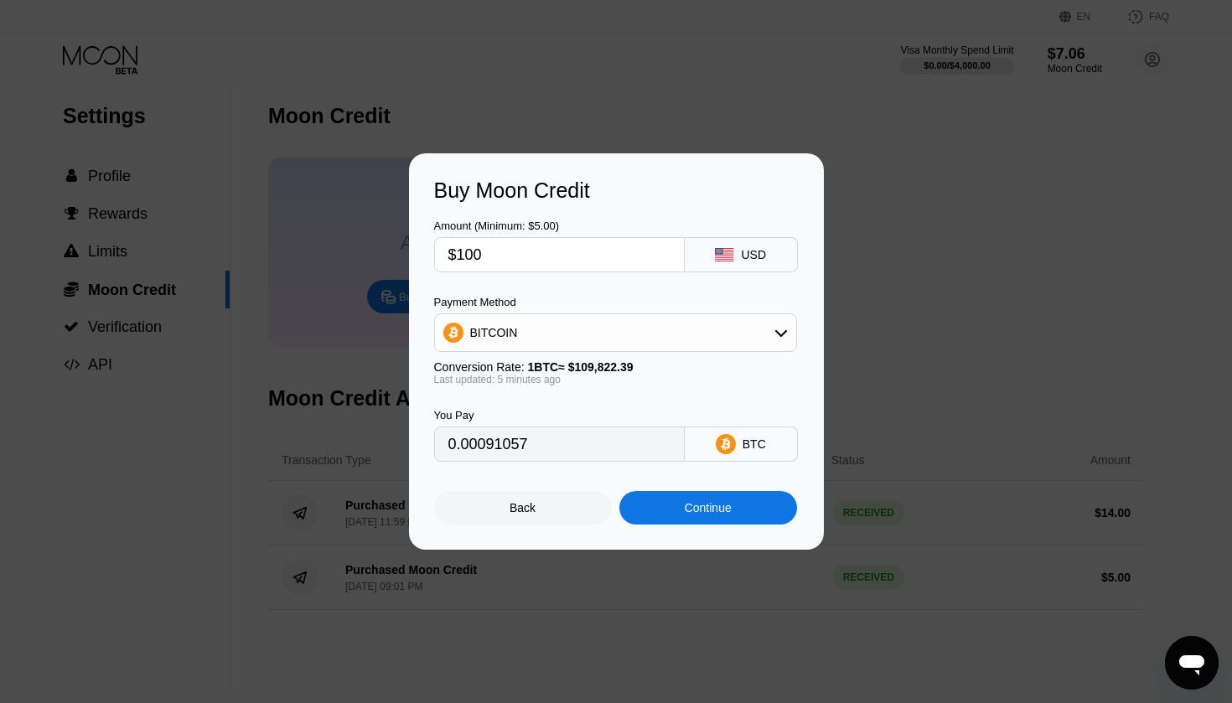
type input "0.00091053"
click at [524, 514] on div "Back" at bounding box center [523, 507] width 26 height 13
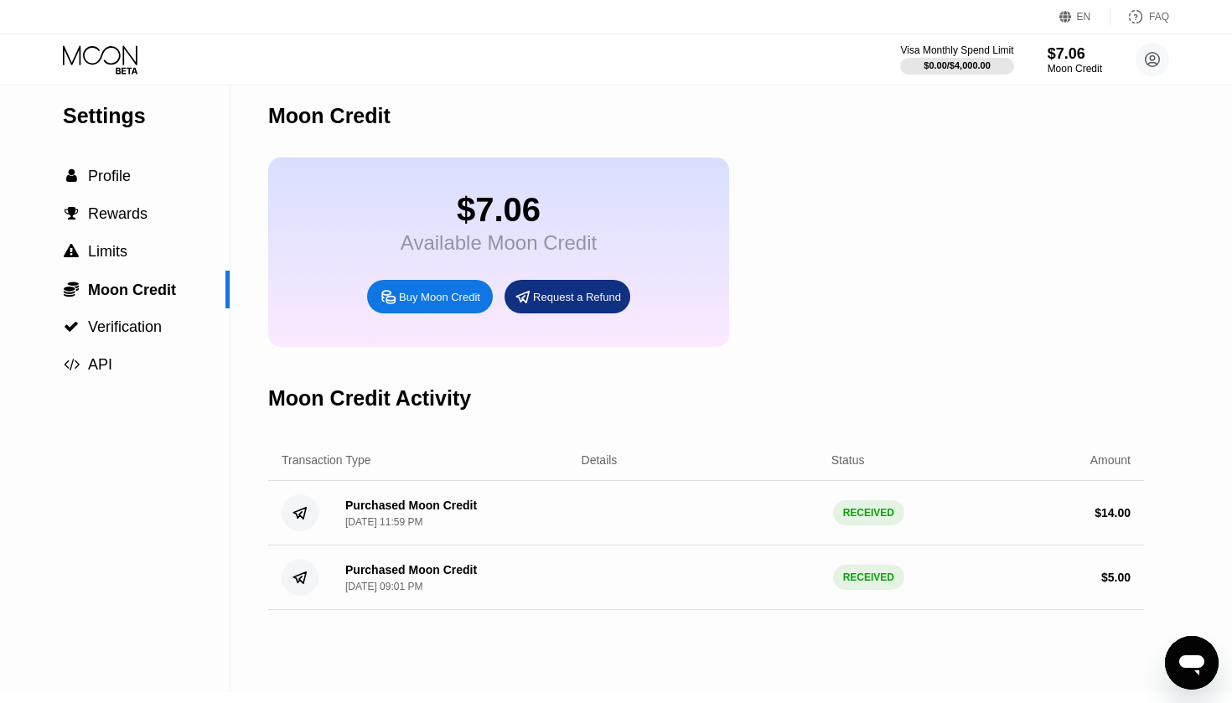
click at [437, 298] on div "Buy Moon Credit" at bounding box center [439, 297] width 81 height 14
type input "0.00091053"
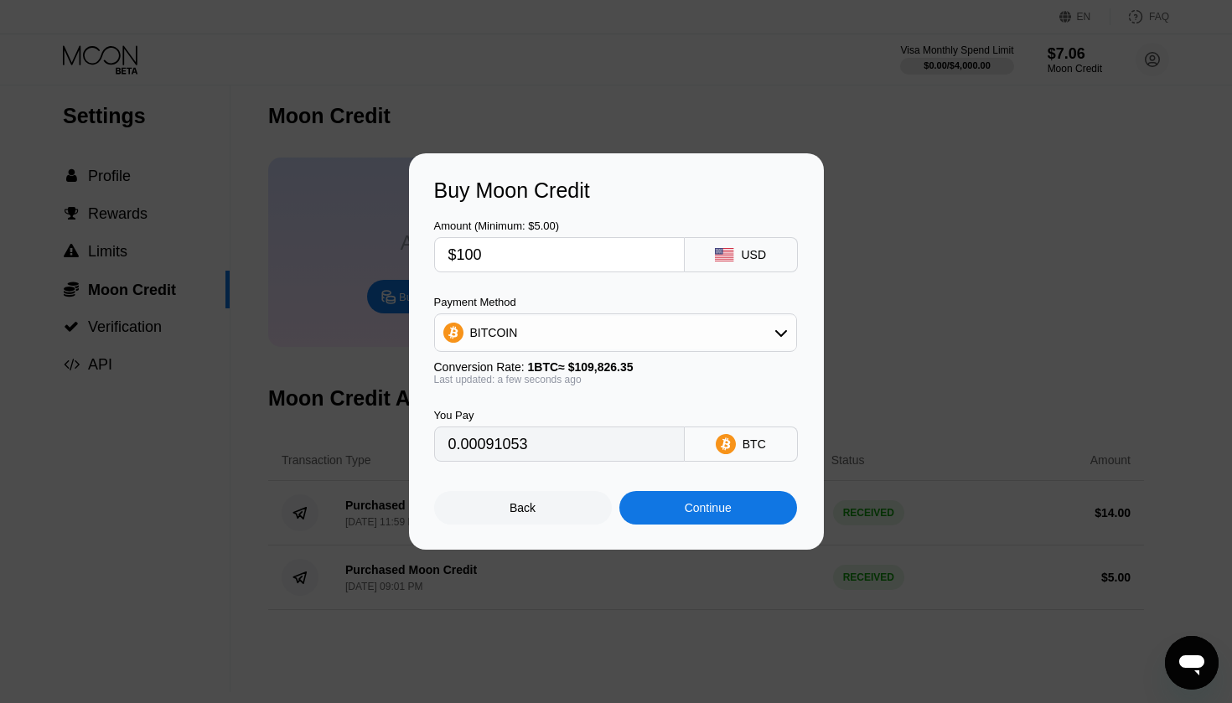
drag, startPoint x: 500, startPoint y: 254, endPoint x: 450, endPoint y: 250, distance: 50.5
click at [450, 250] on input "$100" at bounding box center [559, 255] width 222 height 34
click at [541, 333] on div "BITCOIN" at bounding box center [615, 333] width 361 height 34
click at [508, 376] on span "BITCOIN" at bounding box center [498, 378] width 48 height 13
click at [726, 511] on div "Continue" at bounding box center [708, 507] width 47 height 13
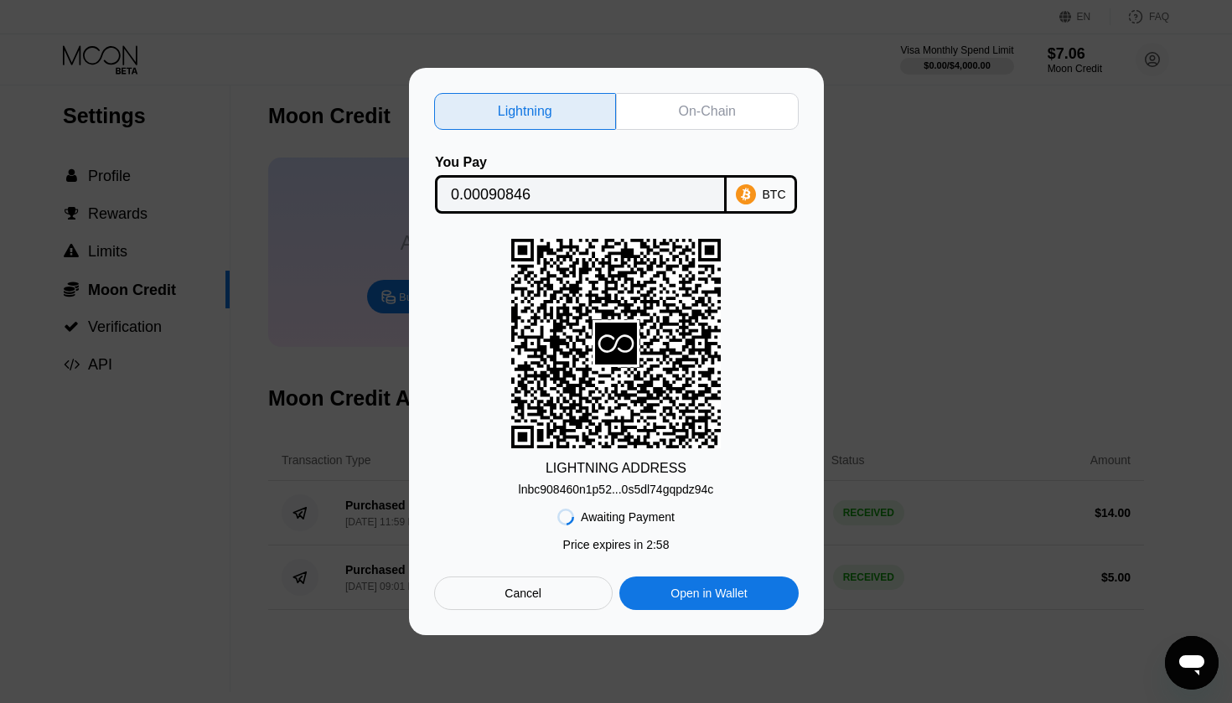
click at [539, 600] on div "Cancel" at bounding box center [523, 593] width 37 height 15
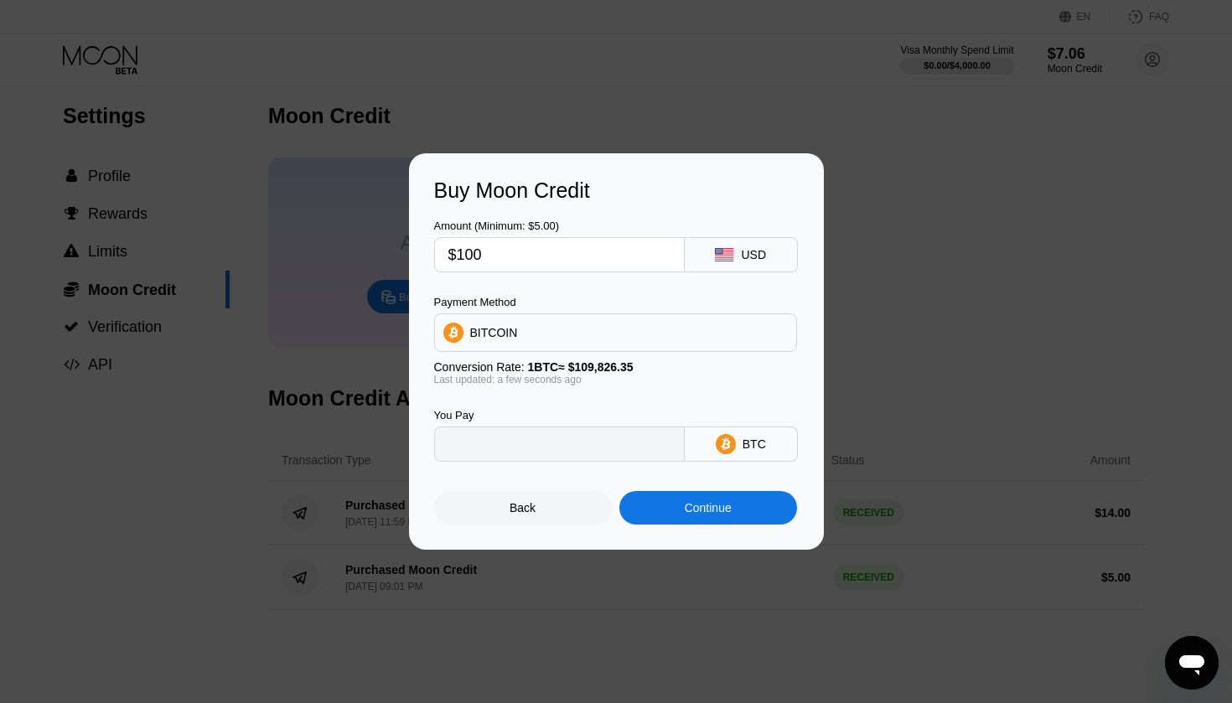
type input "0.00091053"
click at [545, 513] on div "Back" at bounding box center [523, 508] width 178 height 34
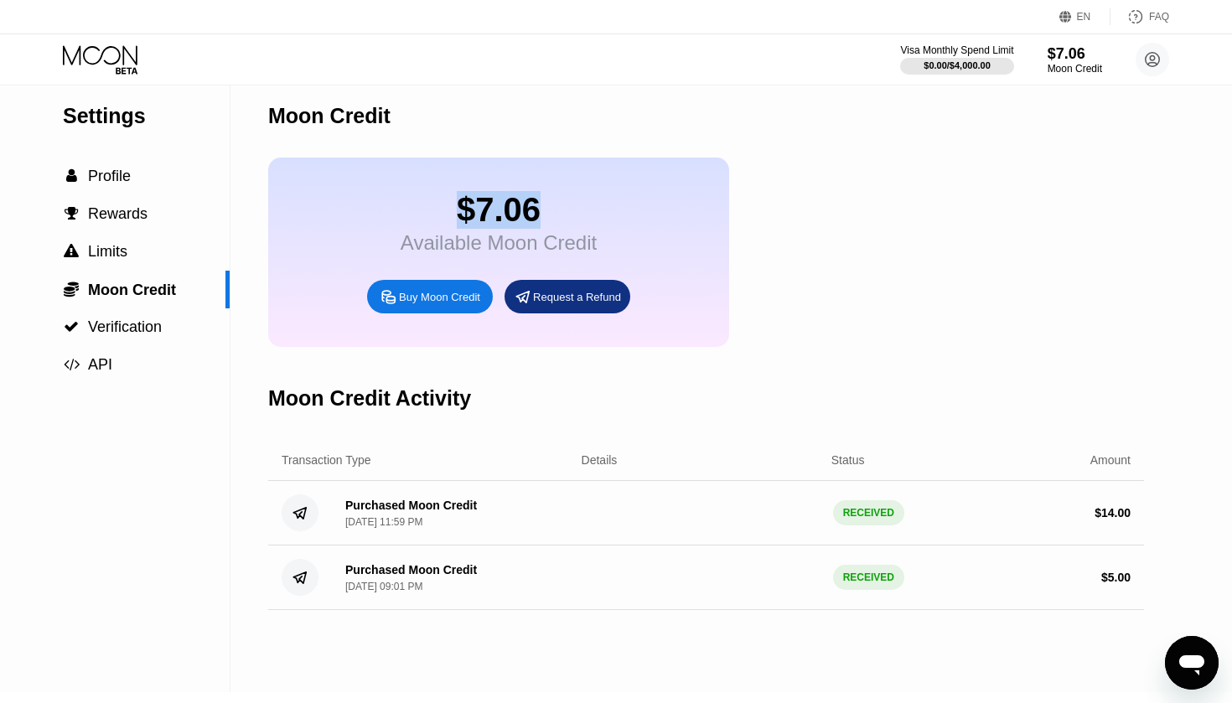
drag, startPoint x: 549, startPoint y: 210, endPoint x: 446, endPoint y: 208, distance: 103.1
click at [446, 208] on div "$7.06" at bounding box center [499, 210] width 196 height 38
click at [853, 198] on div "$7.06 Available Moon Credit Buy Moon Credit Request a Refund" at bounding box center [706, 252] width 876 height 189
click at [1083, 59] on div "$7.06" at bounding box center [1075, 53] width 56 height 18
click at [1158, 65] on circle at bounding box center [1153, 60] width 34 height 34
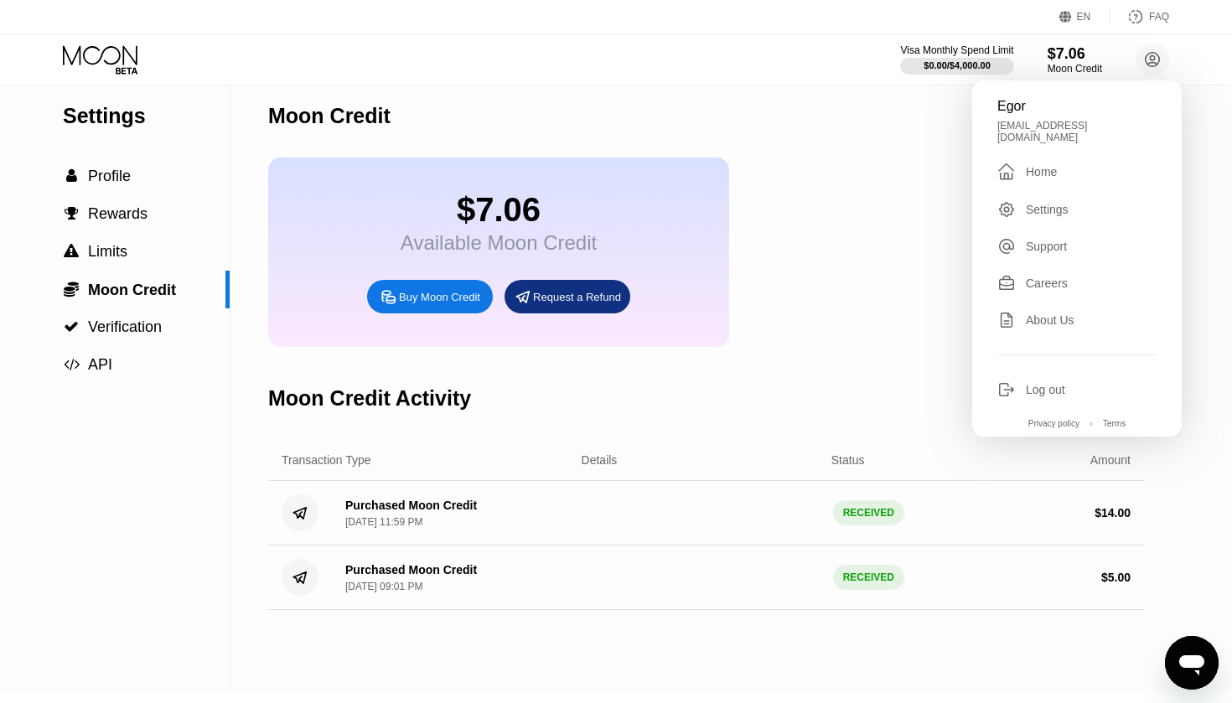
click at [828, 248] on div "$7.06 Available Moon Credit Buy Moon Credit Request a Refund" at bounding box center [706, 252] width 876 height 189
